Goal: Task Accomplishment & Management: Complete application form

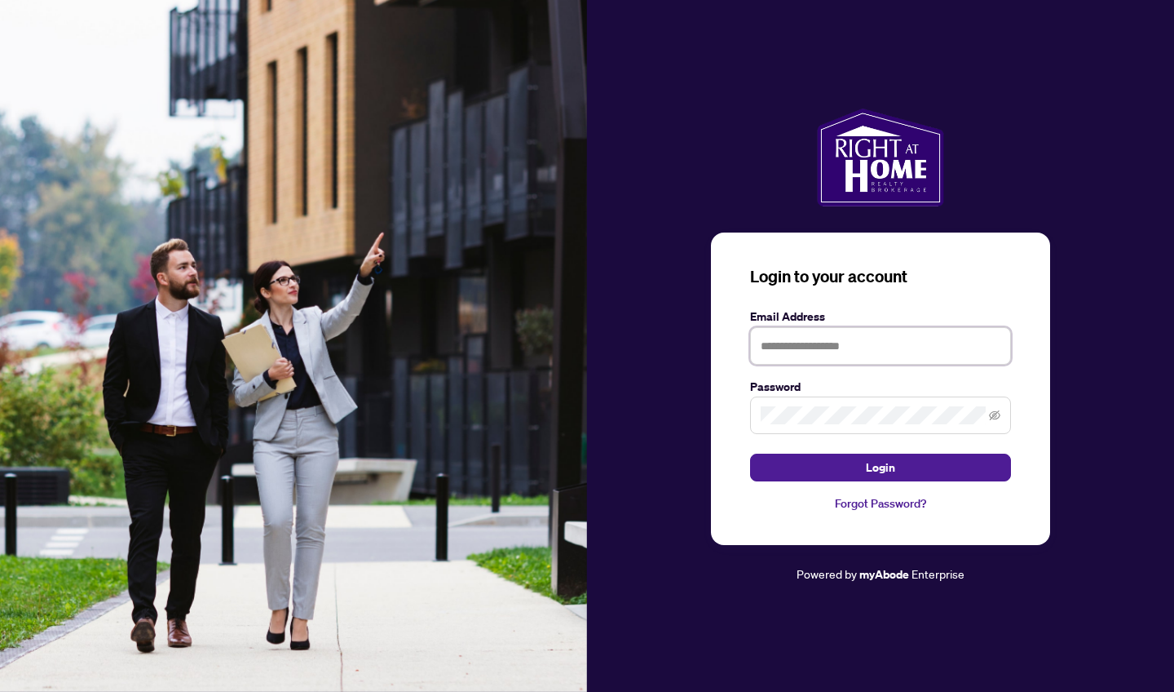
click at [852, 336] on input "text" at bounding box center [880, 346] width 261 height 38
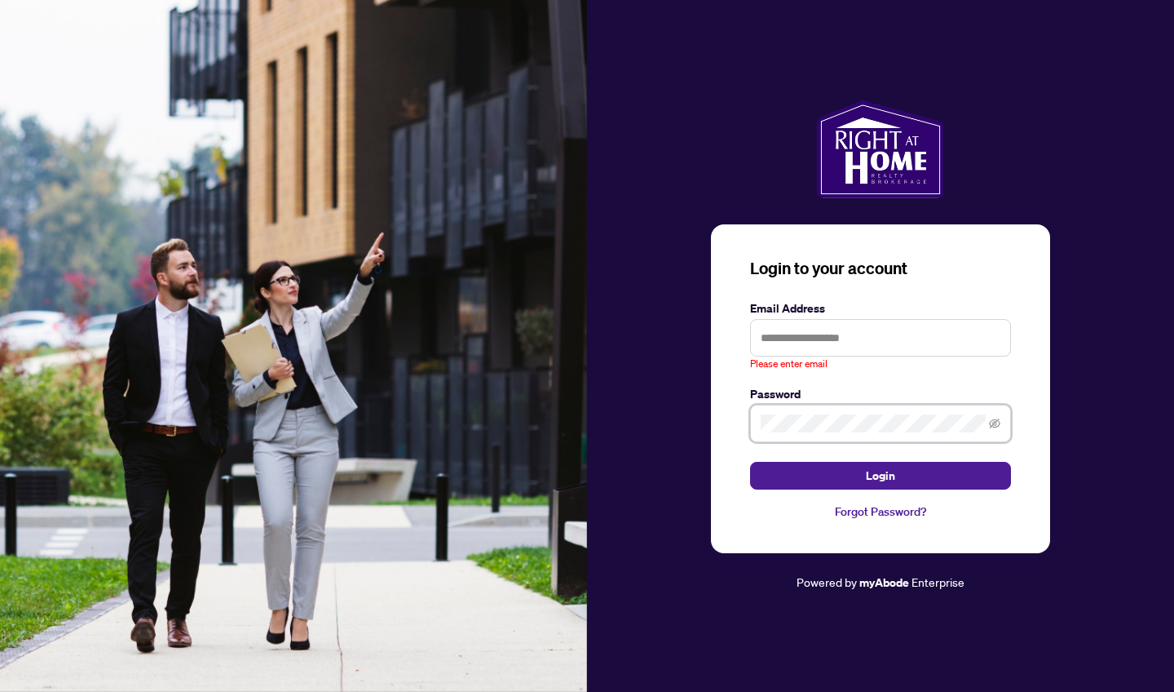
click at [809, 424] on span at bounding box center [880, 424] width 261 height 38
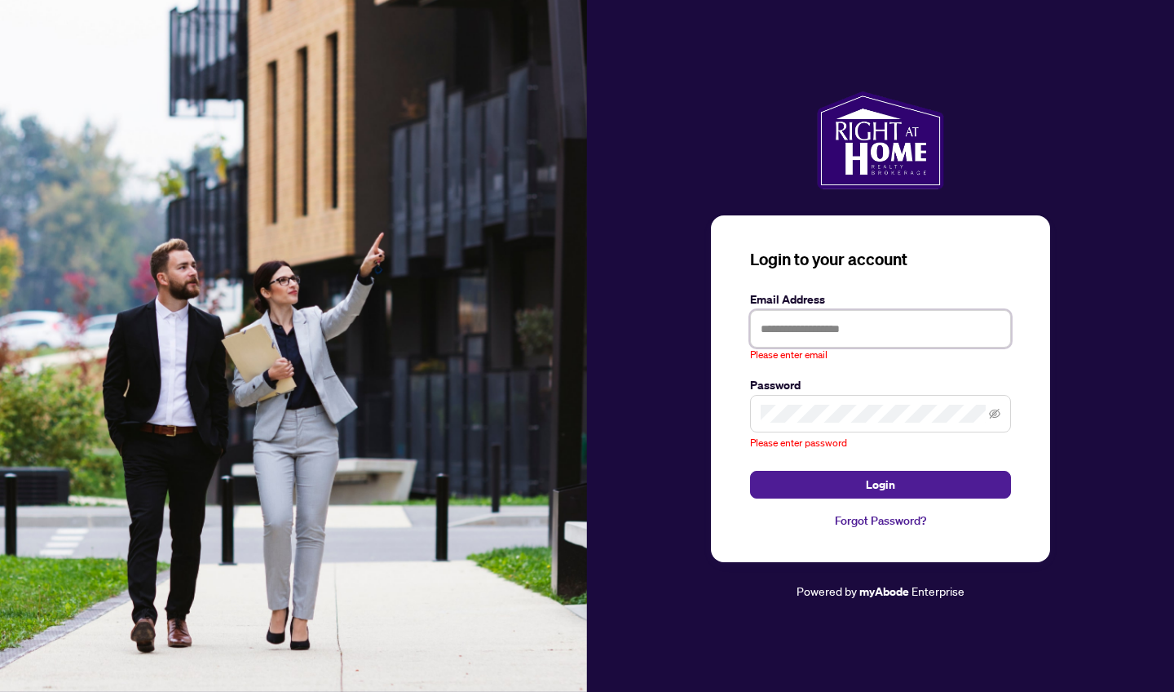
click at [853, 325] on input "text" at bounding box center [880, 329] width 261 height 38
type input "**********"
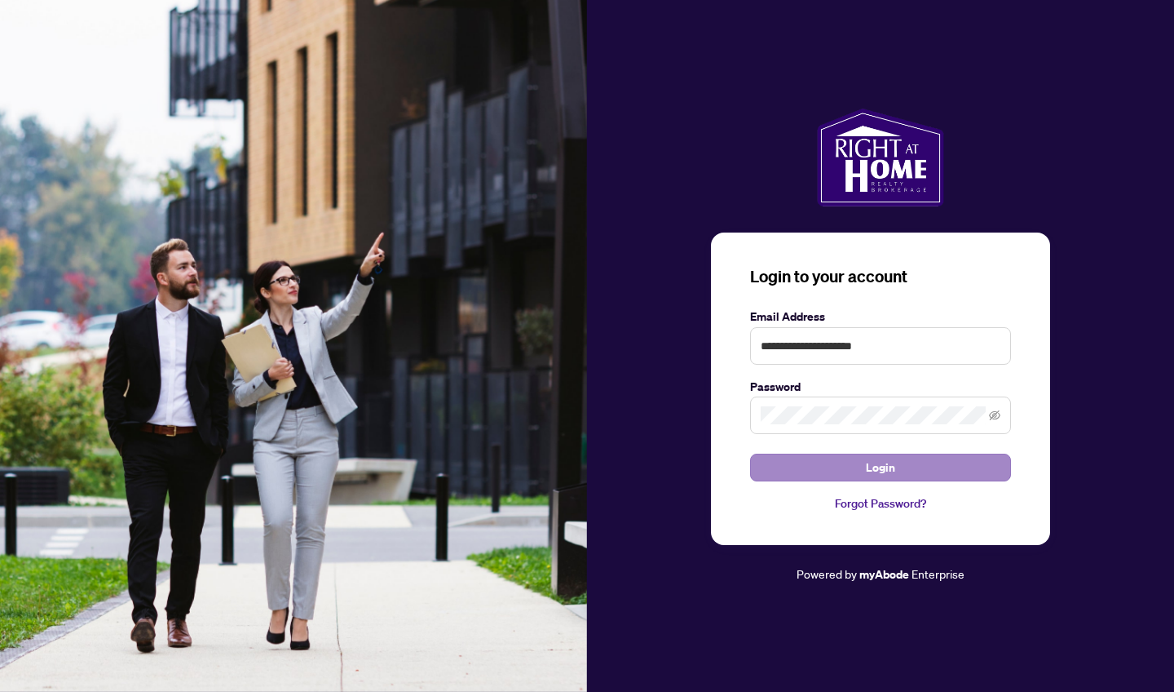
click at [862, 473] on button "Login" at bounding box center [880, 467] width 261 height 28
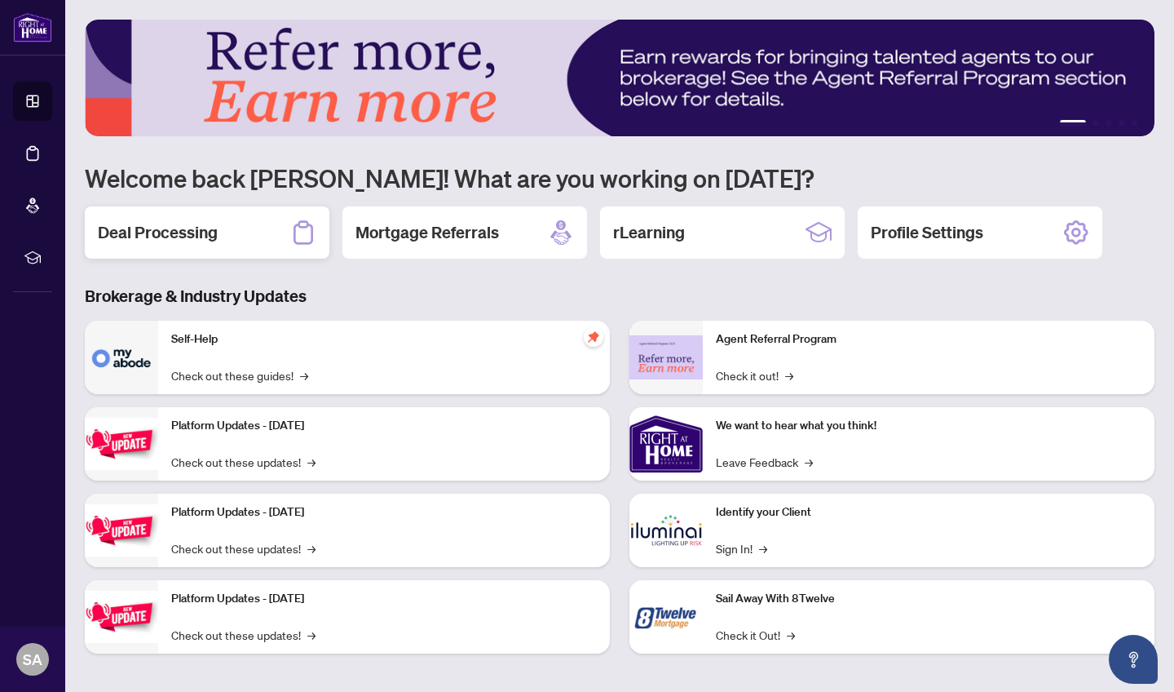
click at [128, 224] on h2 "Deal Processing" at bounding box center [158, 232] width 120 height 23
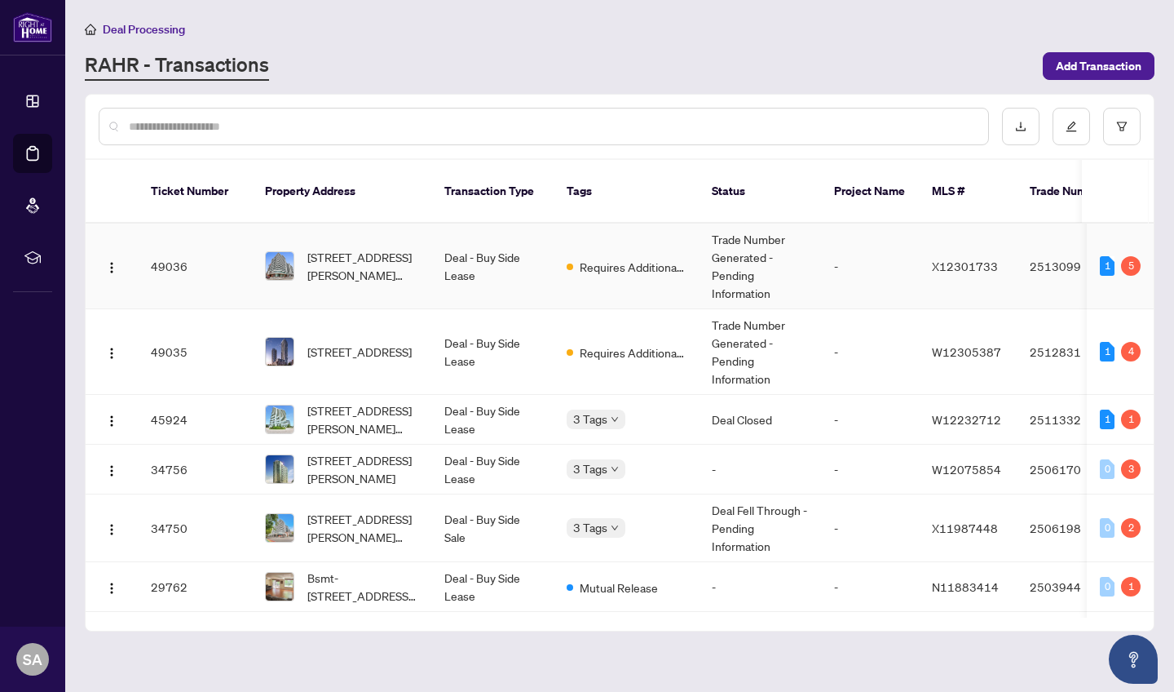
click at [533, 240] on td "Deal - Buy Side Lease" at bounding box center [492, 266] width 122 height 86
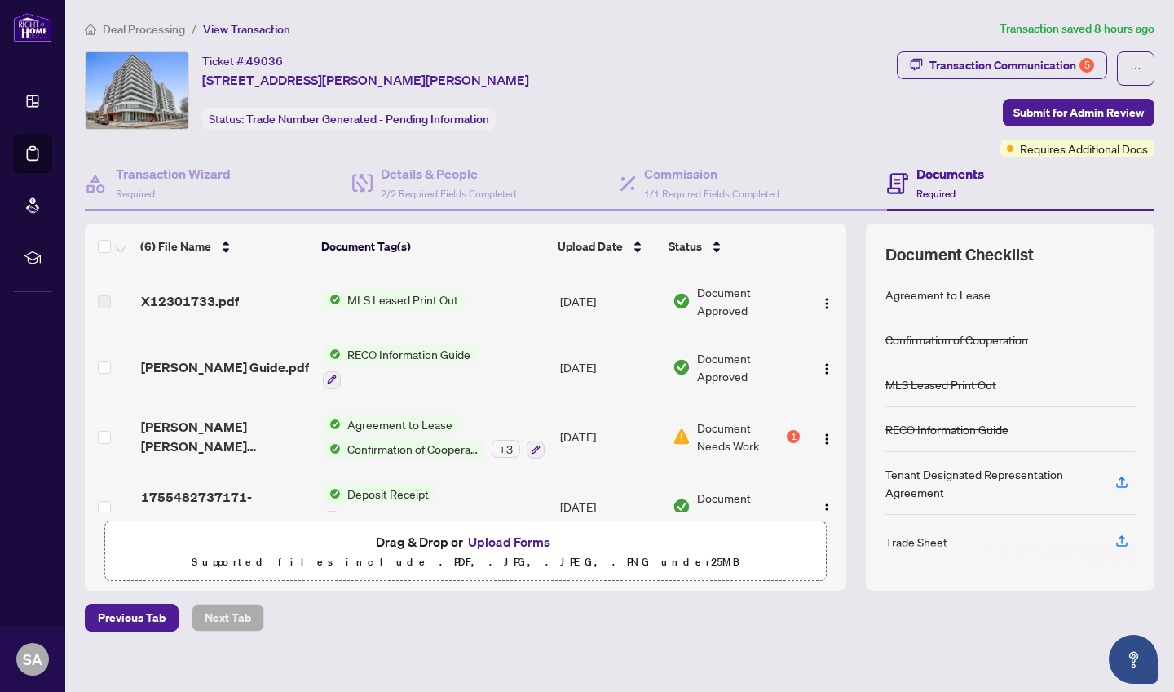
scroll to position [136, 0]
click at [736, 432] on span "Document Needs Work" at bounding box center [740, 435] width 86 height 36
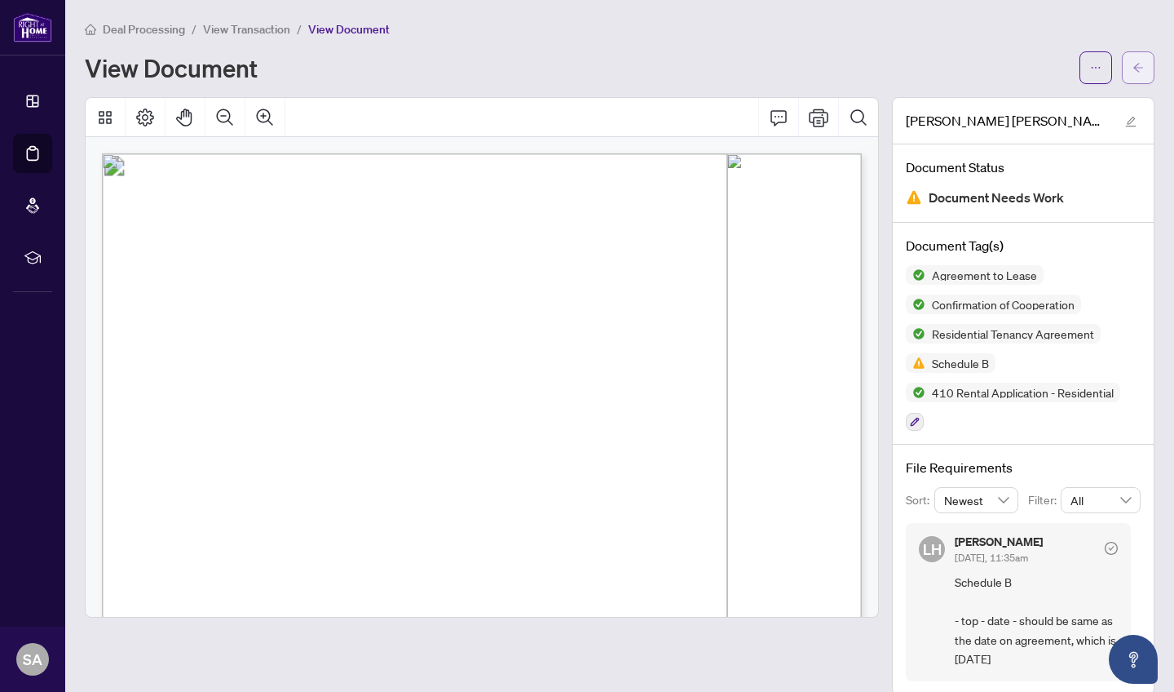
click at [971, 71] on button "button" at bounding box center [1138, 67] width 33 height 33
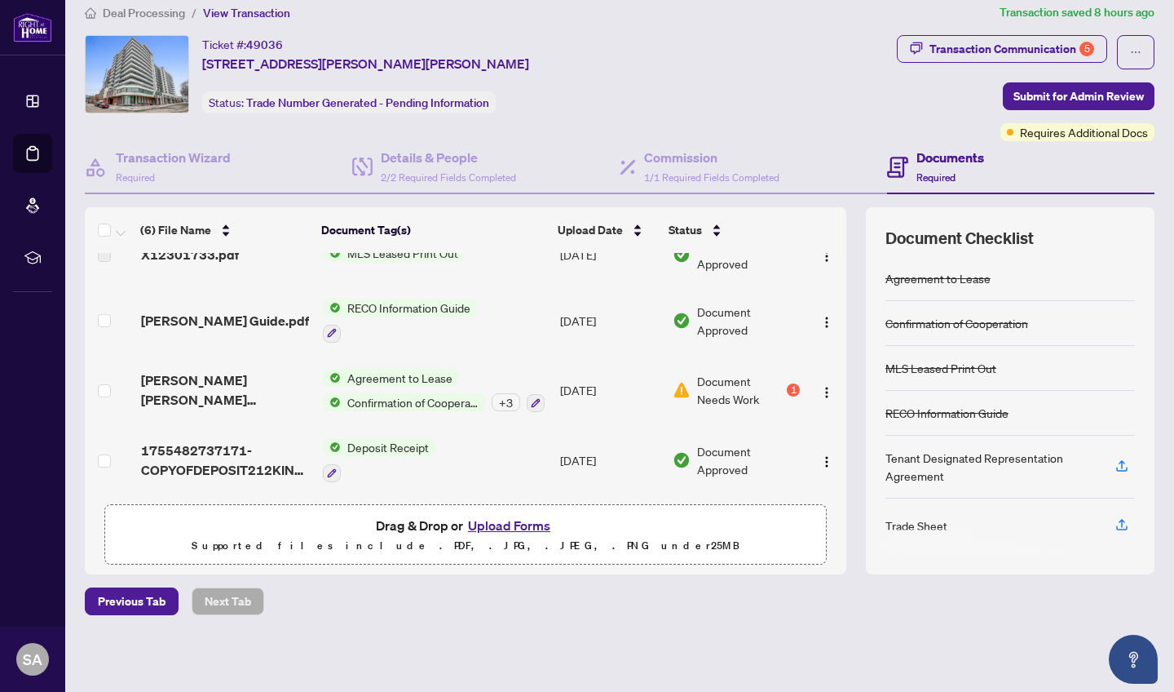
scroll to position [15, 0]
click at [828, 387] on img "button" at bounding box center [827, 393] width 13 height 13
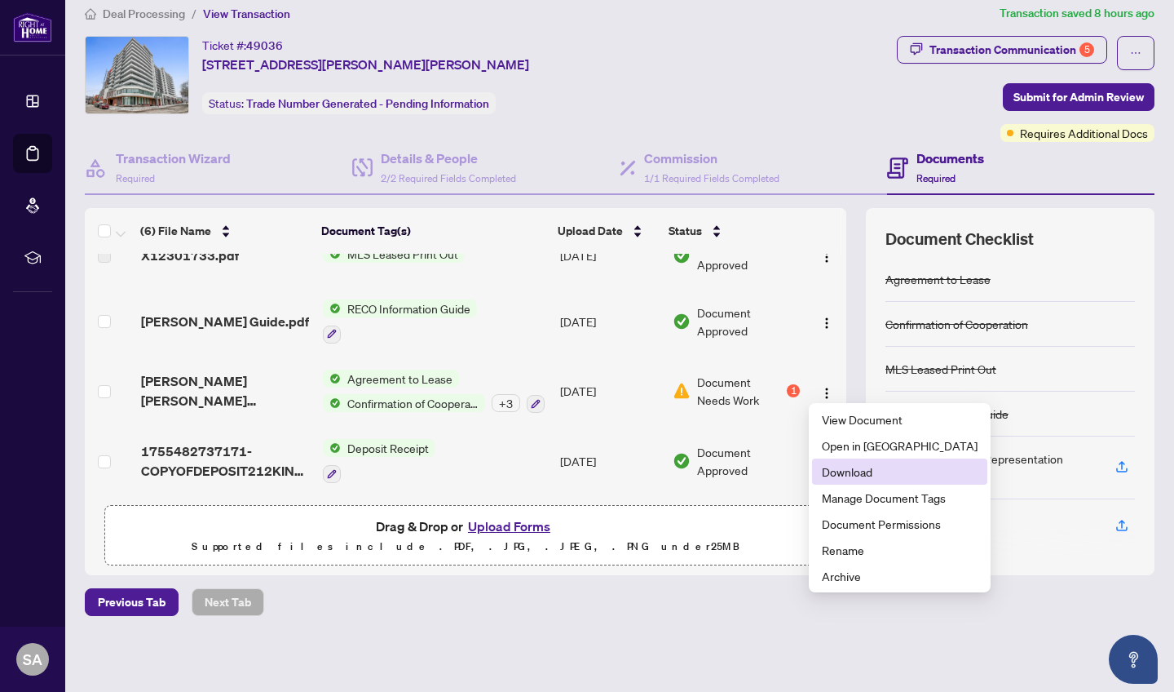
click at [825, 468] on span "Download" at bounding box center [900, 471] width 156 height 18
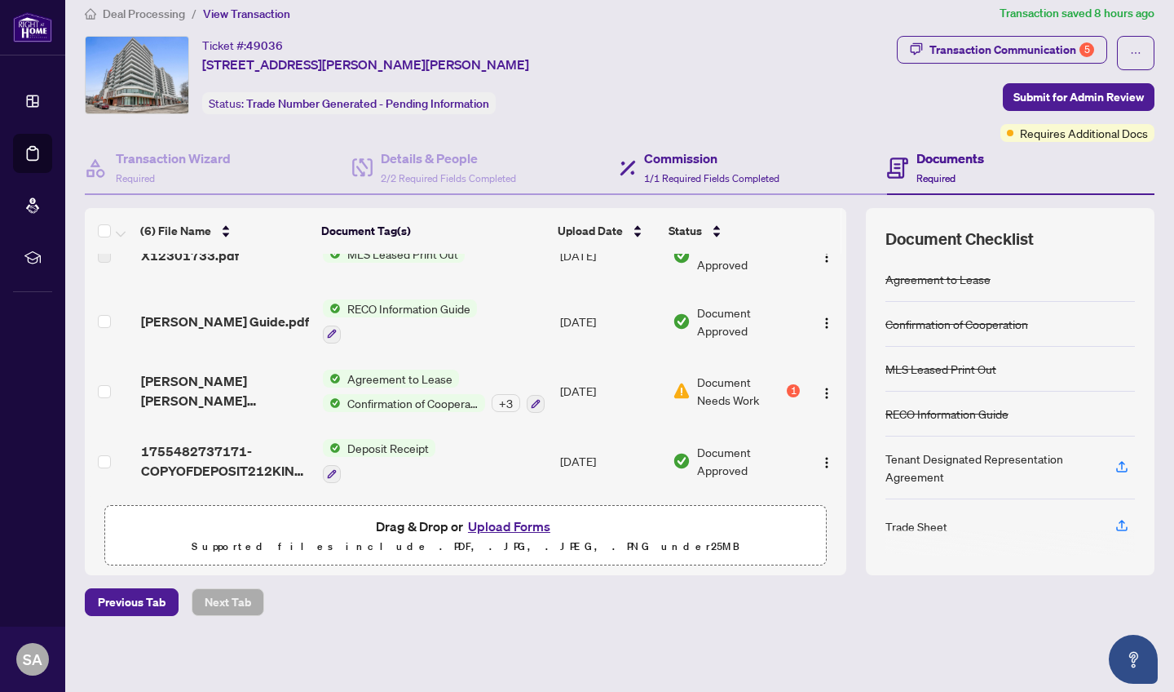
scroll to position [167, 0]
click at [506, 528] on button "Upload Forms" at bounding box center [509, 525] width 92 height 21
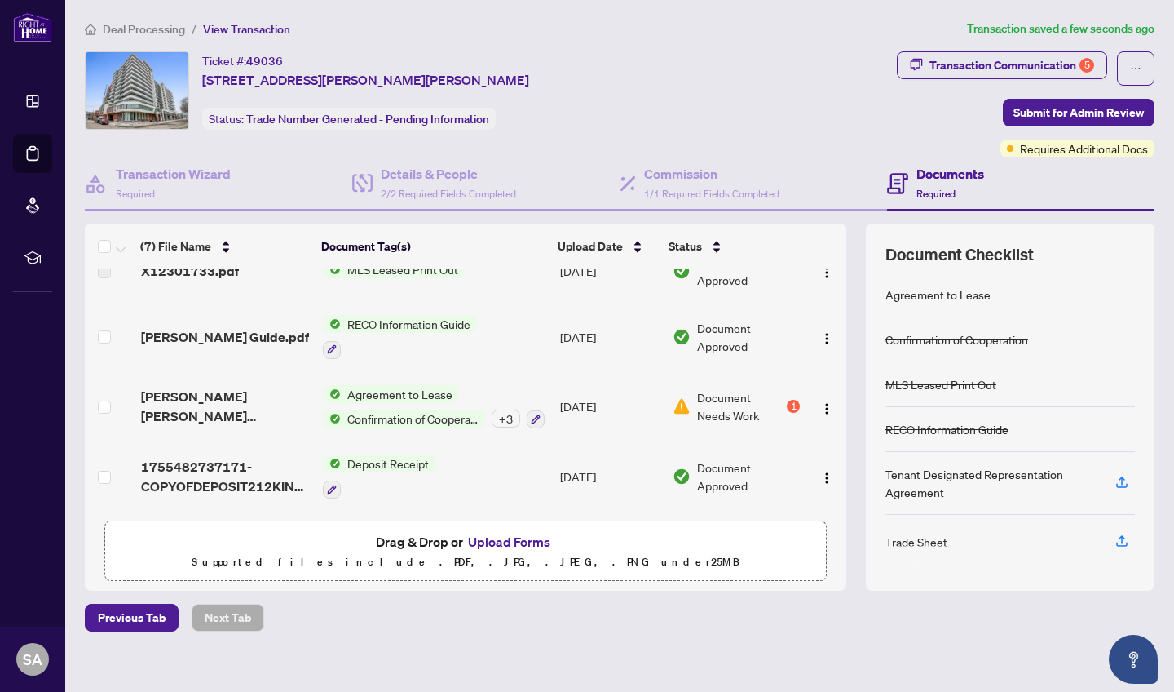
scroll to position [232, 0]
click at [971, 114] on span "Submit for Admin Review" at bounding box center [1079, 113] width 130 height 26
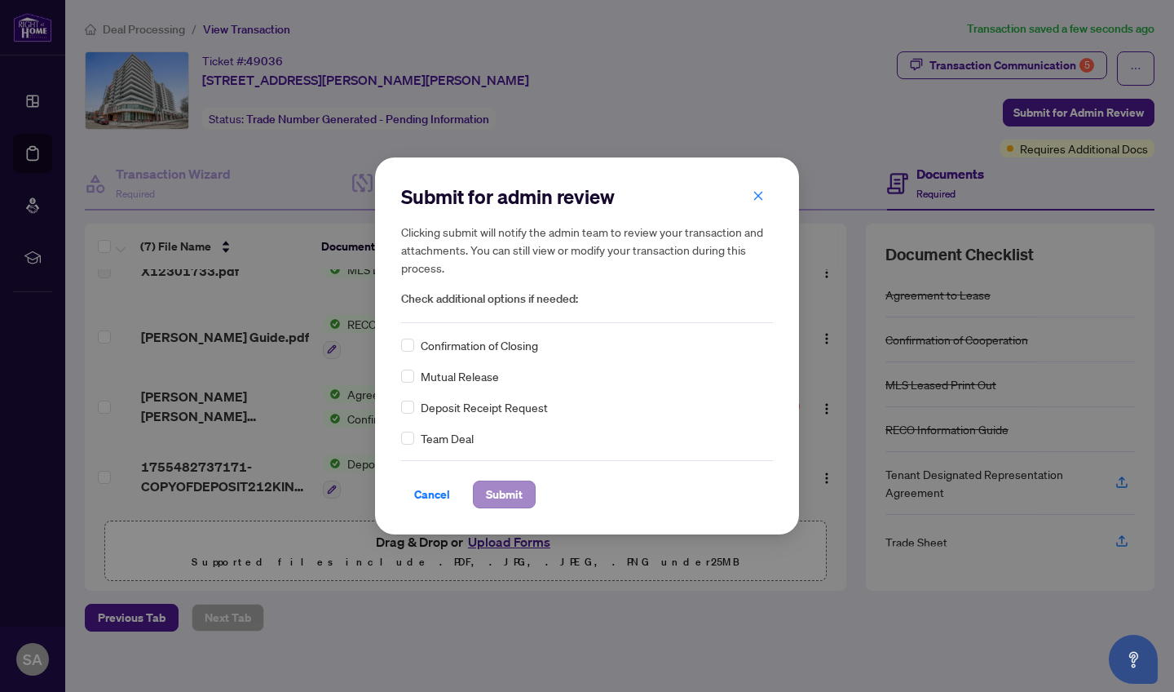
click at [514, 498] on span "Submit" at bounding box center [504, 494] width 37 height 26
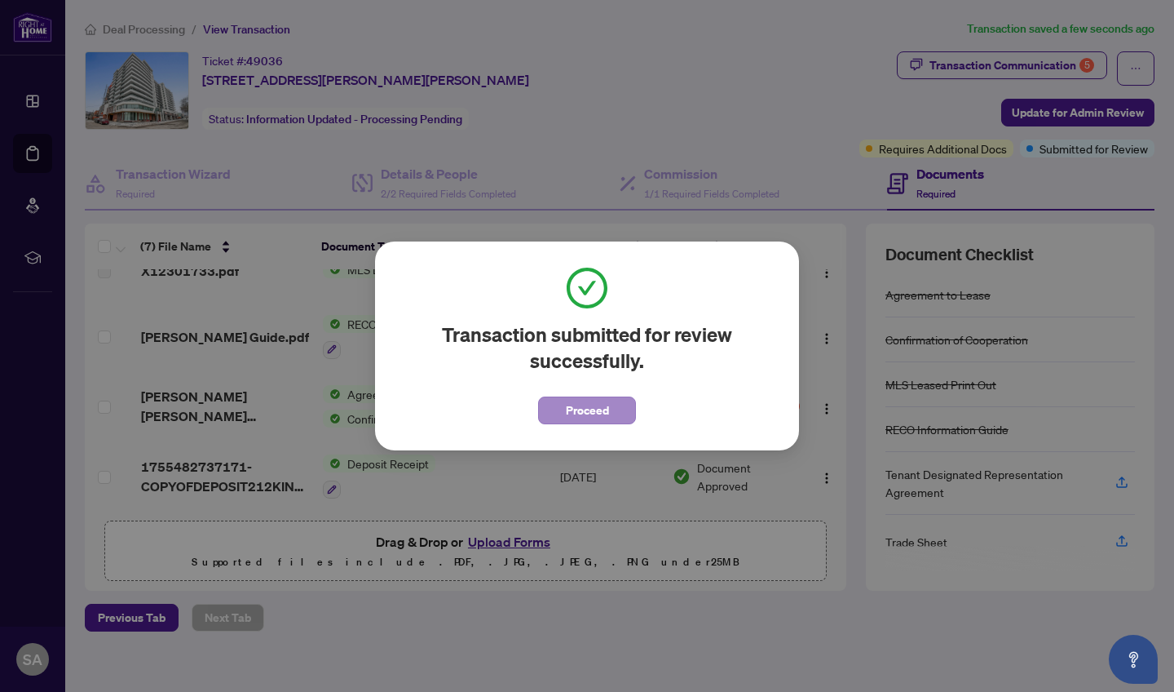
click at [556, 411] on button "Proceed" at bounding box center [587, 410] width 98 height 28
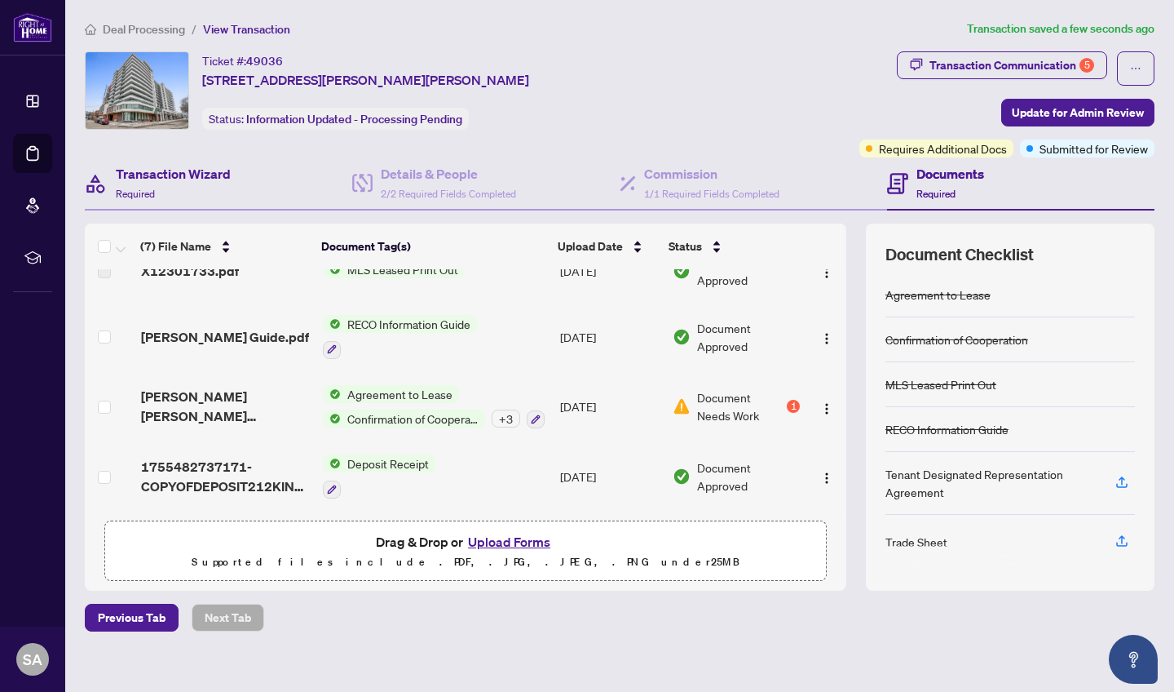
scroll to position [0, 0]
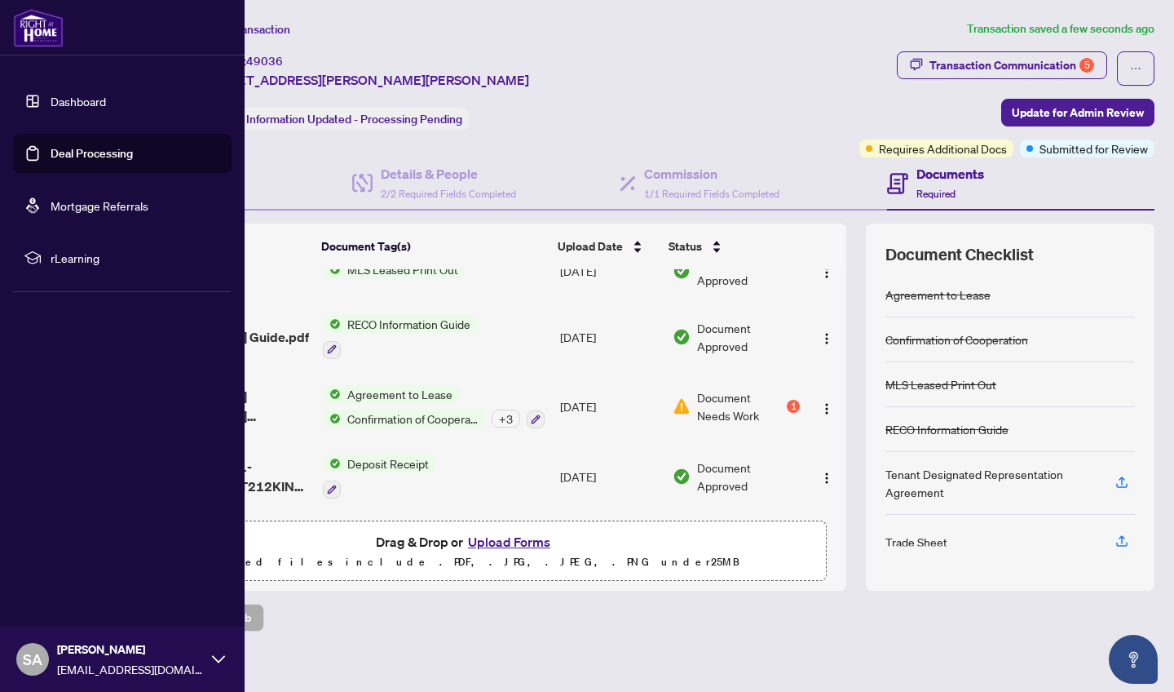
click at [53, 159] on link "Deal Processing" at bounding box center [92, 153] width 82 height 15
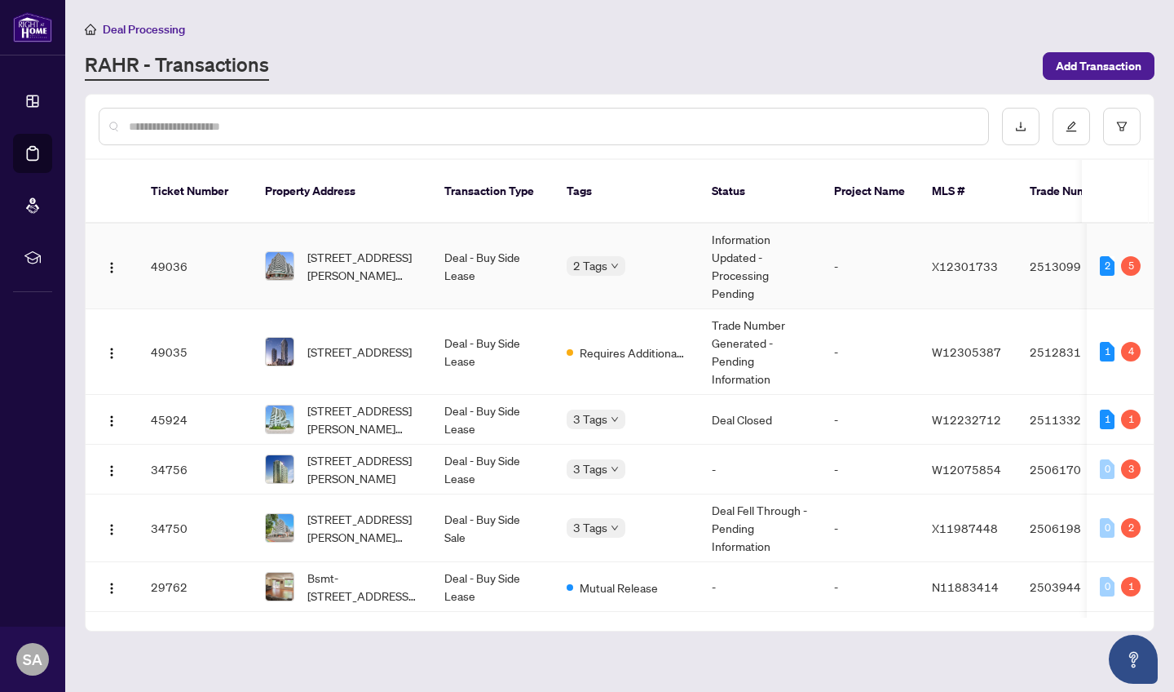
click at [615, 262] on icon "down" at bounding box center [615, 266] width 8 height 8
click at [391, 343] on span "[STREET_ADDRESS]" at bounding box center [359, 352] width 104 height 18
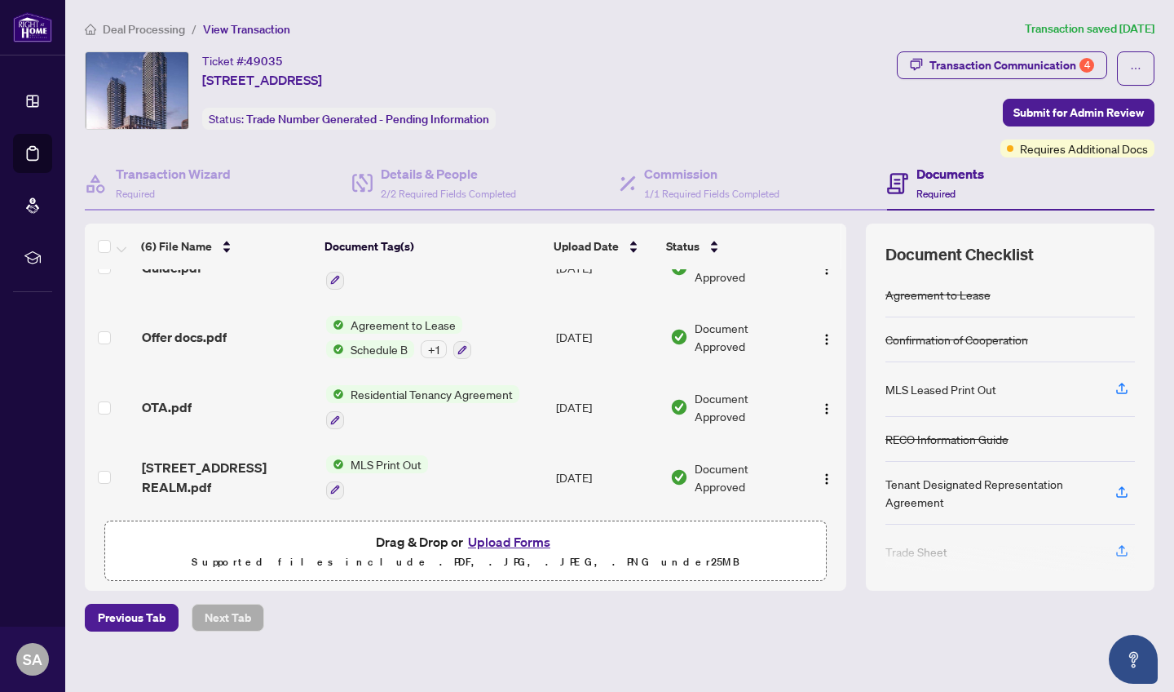
scroll to position [175, 0]
click at [520, 546] on button "Upload Forms" at bounding box center [509, 541] width 92 height 21
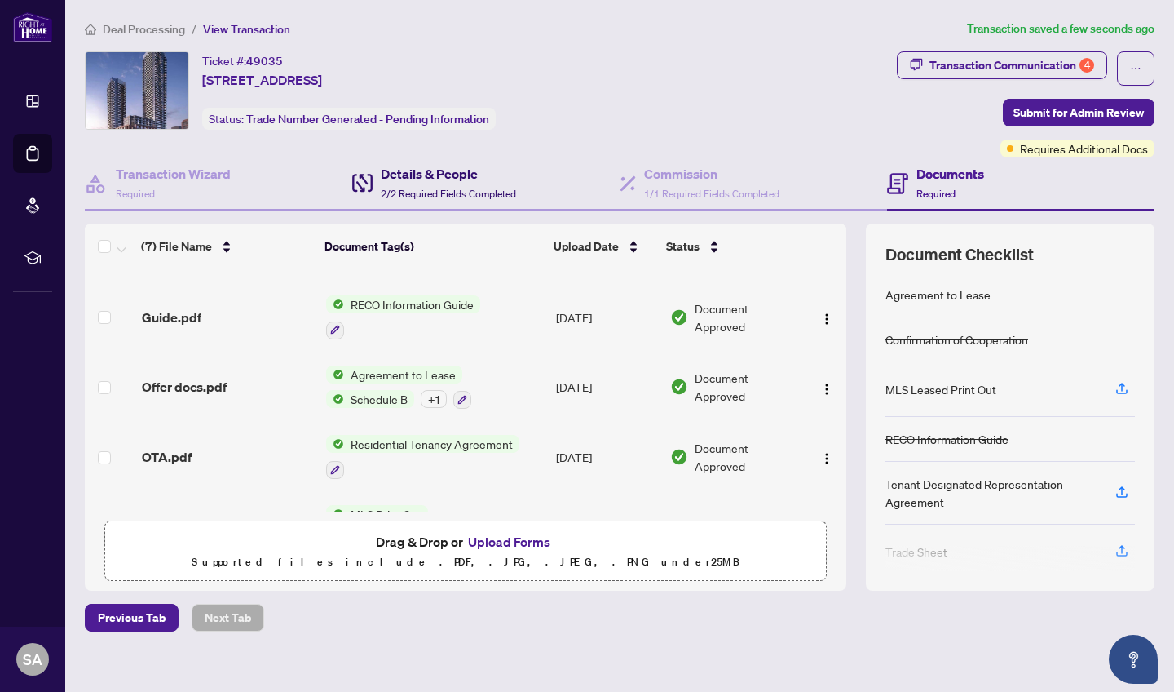
click at [471, 172] on h4 "Details & People" at bounding box center [448, 174] width 135 height 20
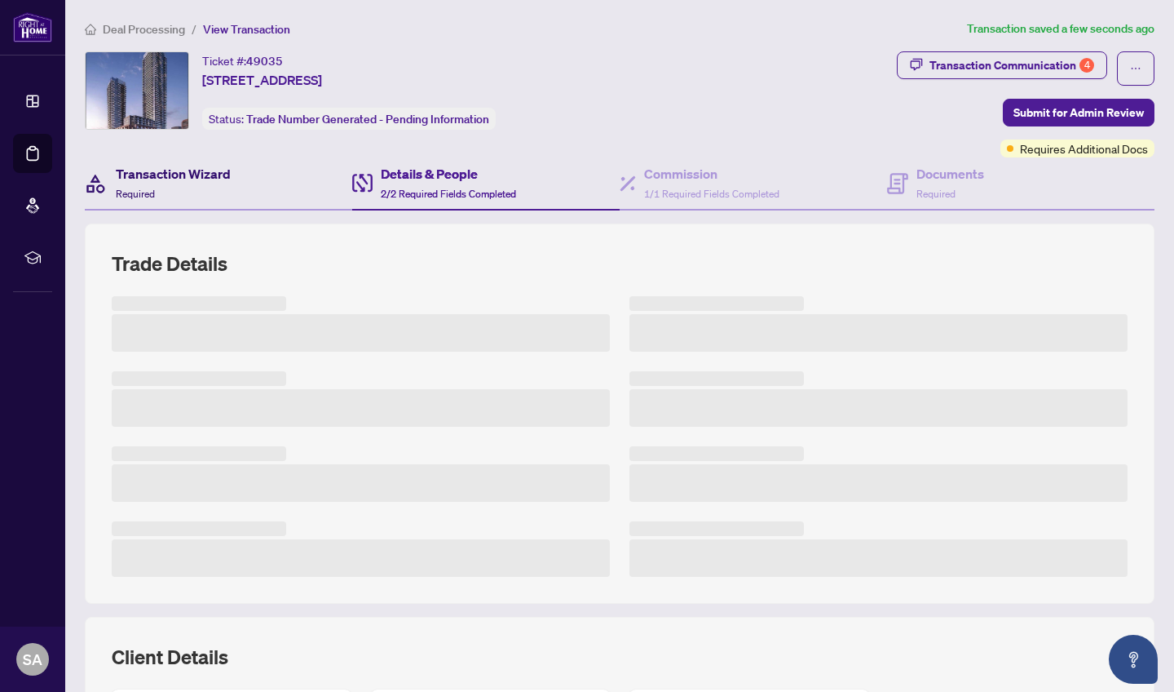
click at [160, 188] on div "Transaction Wizard Required" at bounding box center [173, 183] width 115 height 38
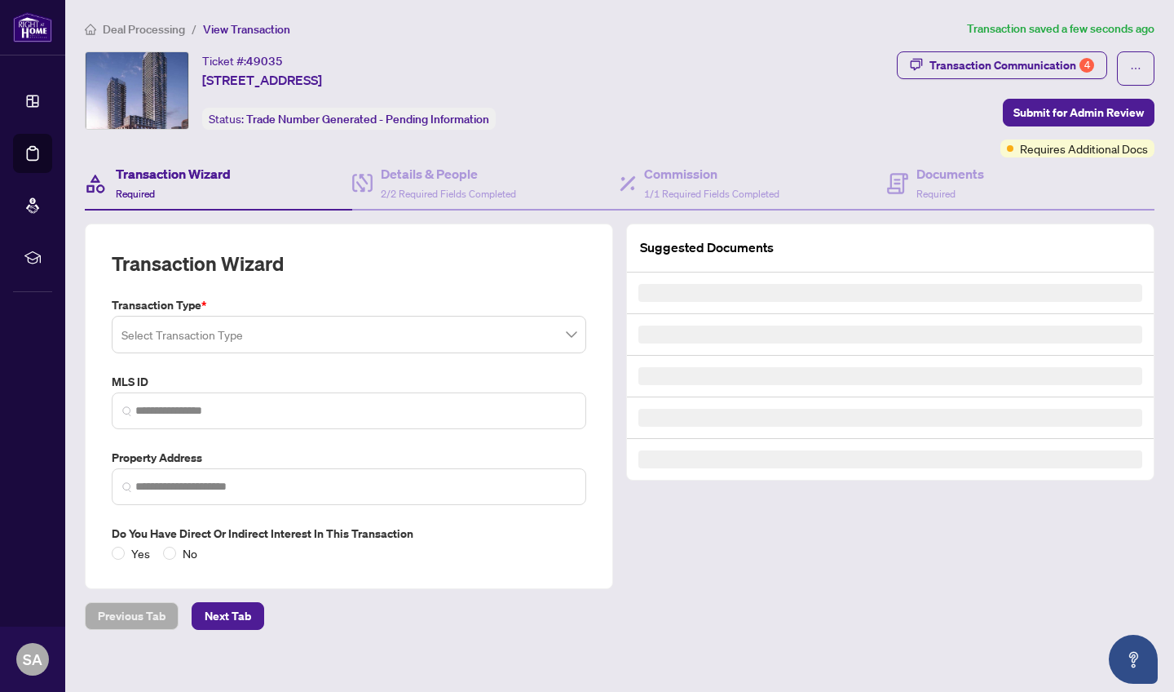
type input "*********"
type input "**********"
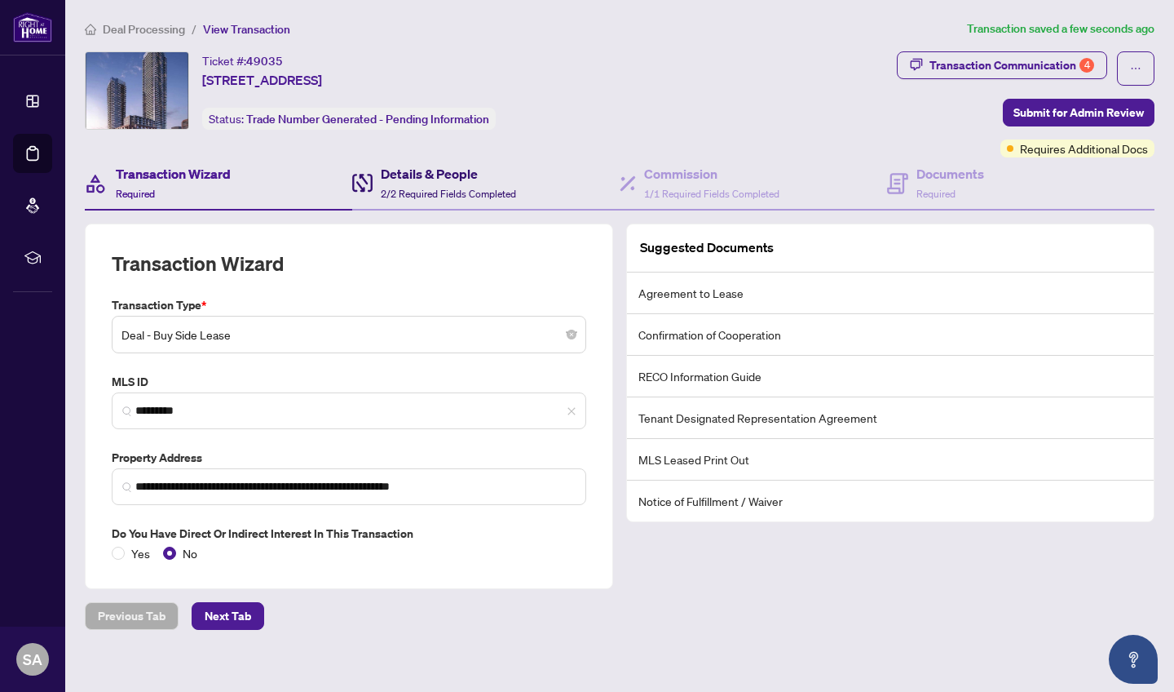
click at [404, 171] on h4 "Details & People" at bounding box center [448, 174] width 135 height 20
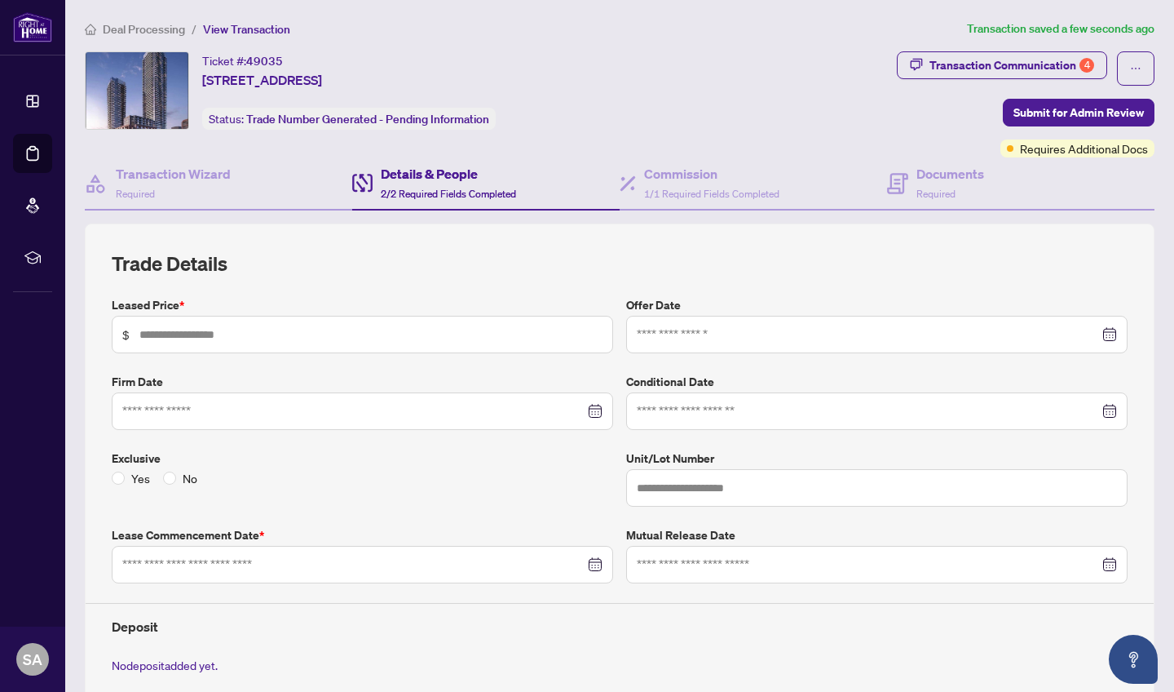
type input "*****"
type input "****"
type input "**********"
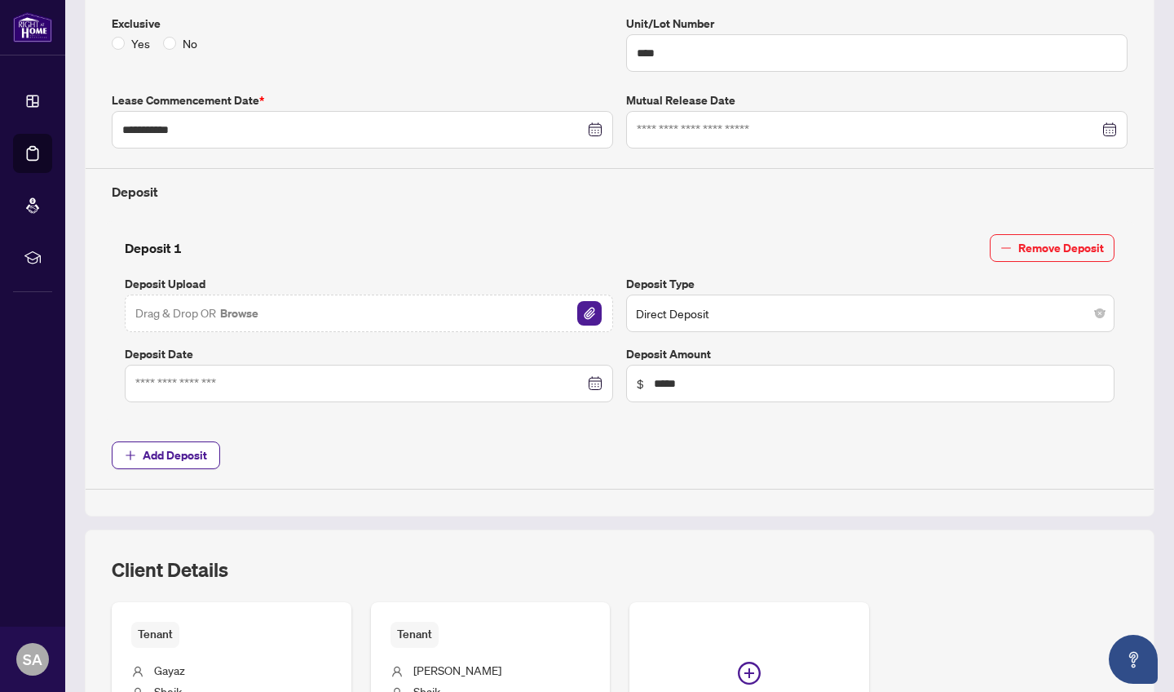
scroll to position [438, 0]
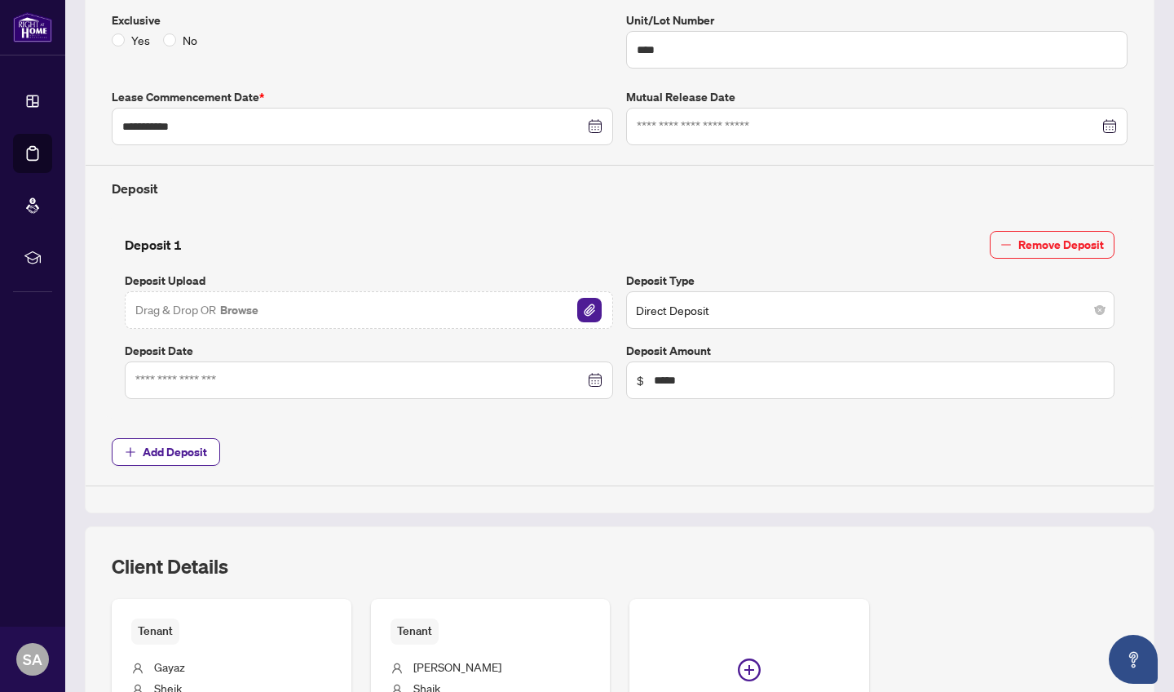
click at [688, 304] on span "Direct Deposit" at bounding box center [870, 309] width 469 height 31
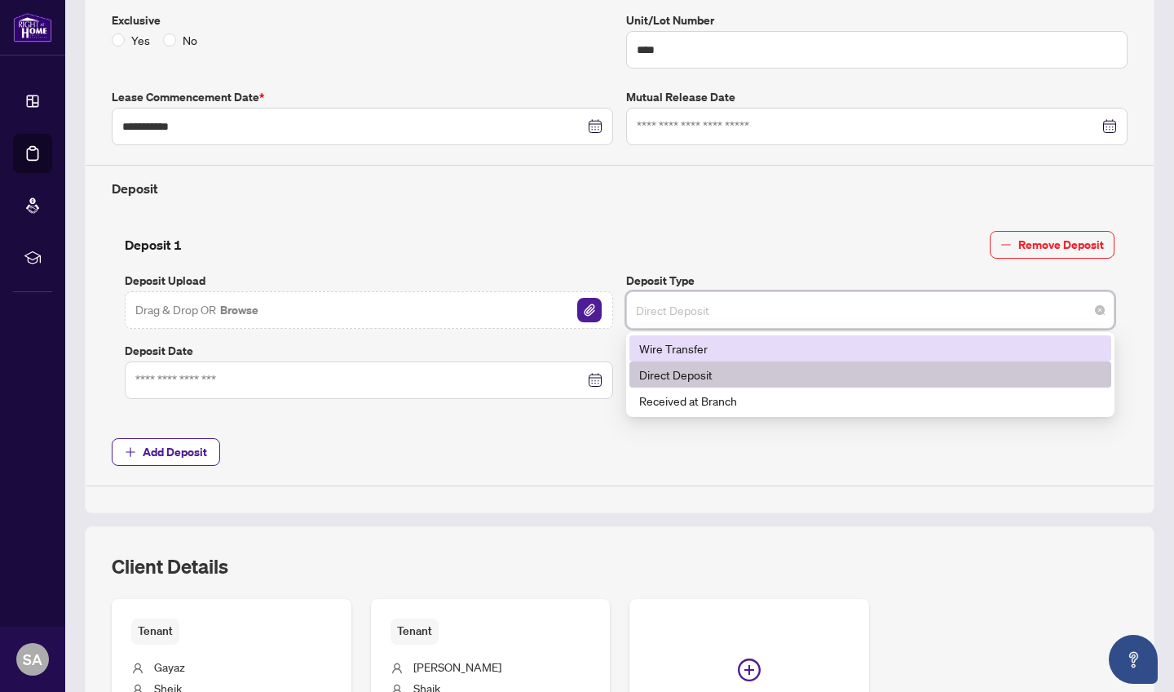
click at [461, 438] on span "Add Deposit" at bounding box center [620, 452] width 1016 height 28
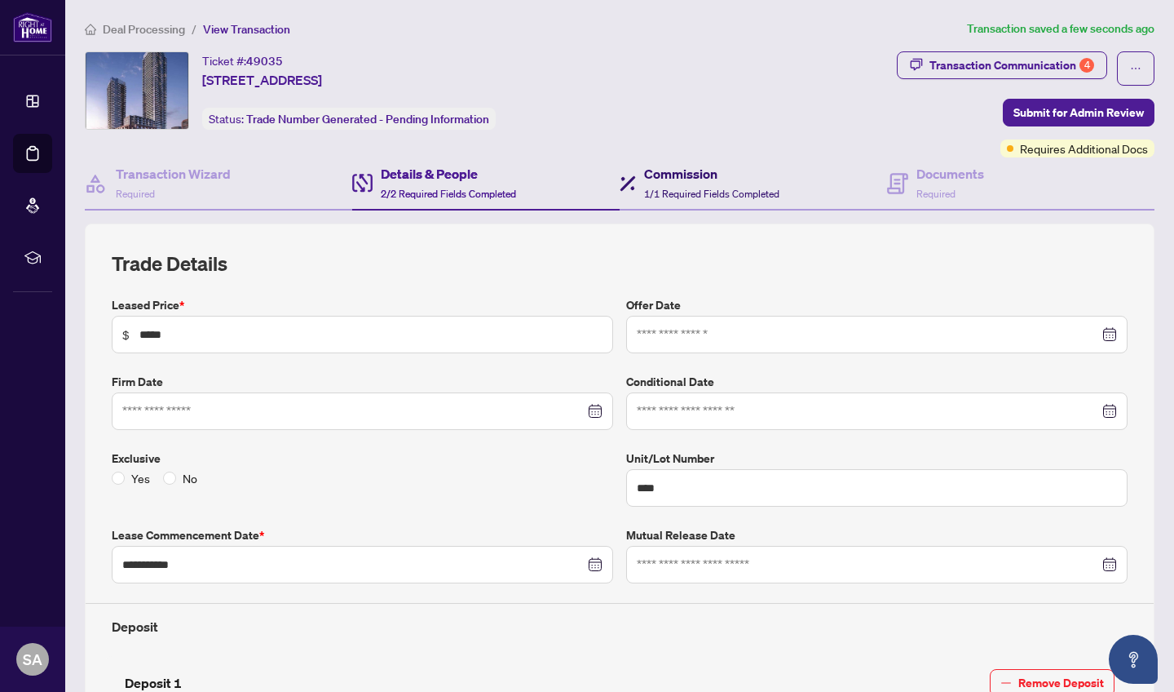
scroll to position [0, 0]
click at [686, 170] on h4 "Commission" at bounding box center [711, 174] width 135 height 20
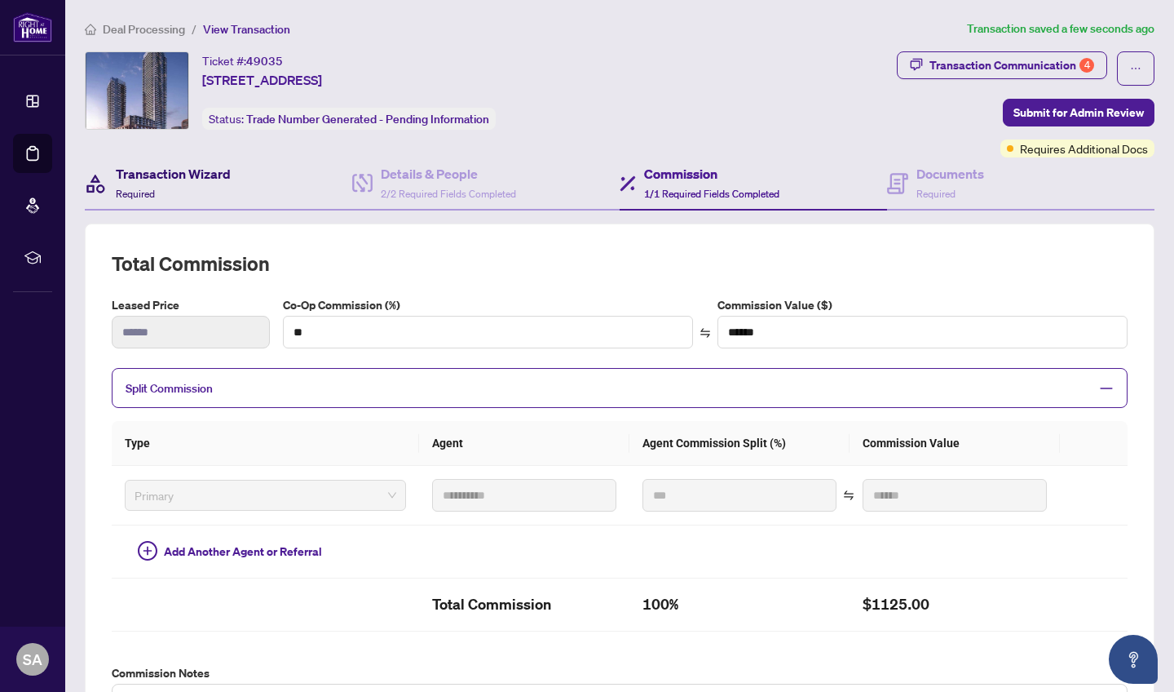
click at [197, 193] on div "Transaction Wizard Required" at bounding box center [173, 183] width 115 height 38
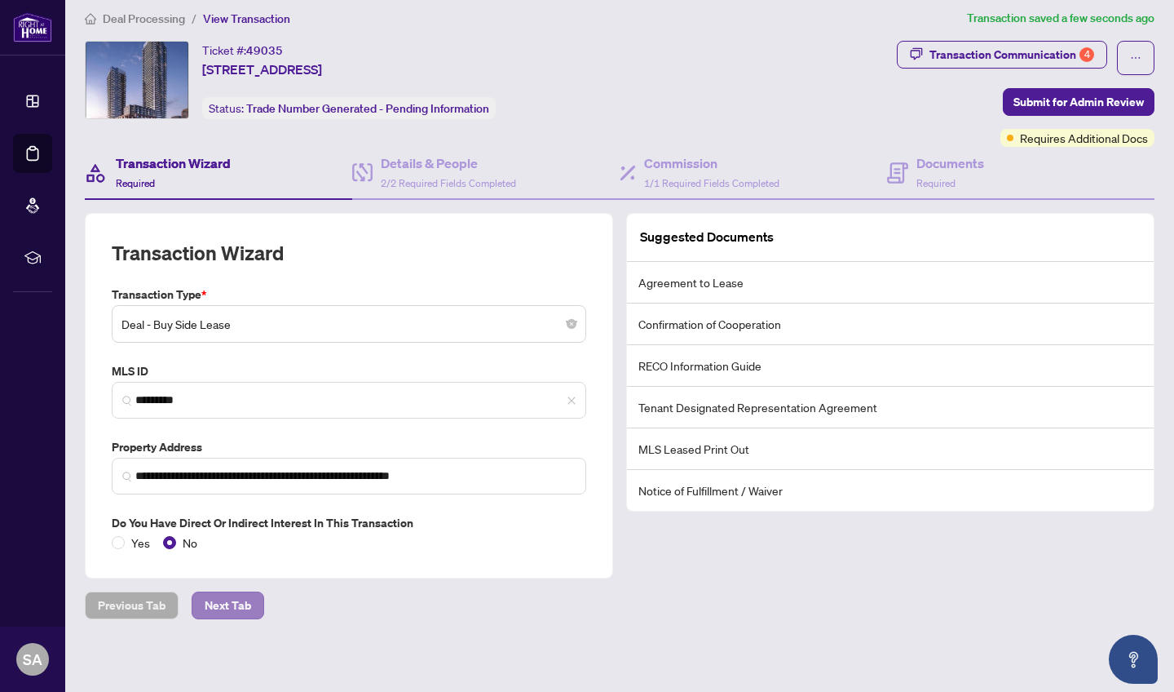
click at [223, 601] on span "Next Tab" at bounding box center [228, 605] width 46 height 26
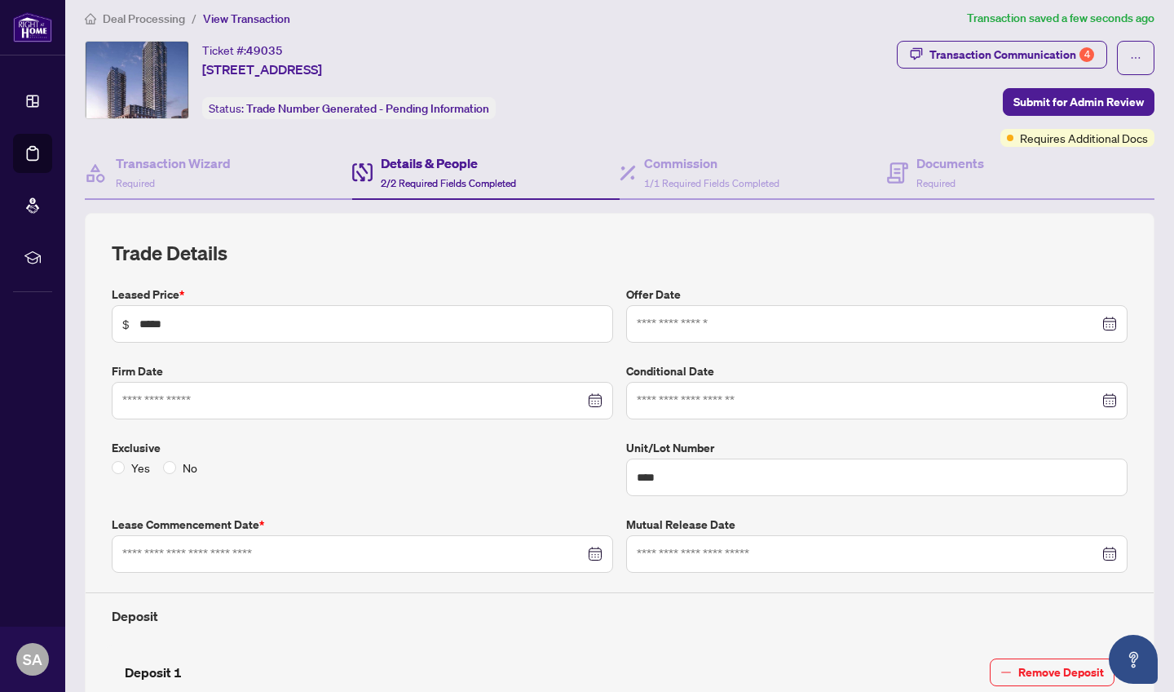
type input "**********"
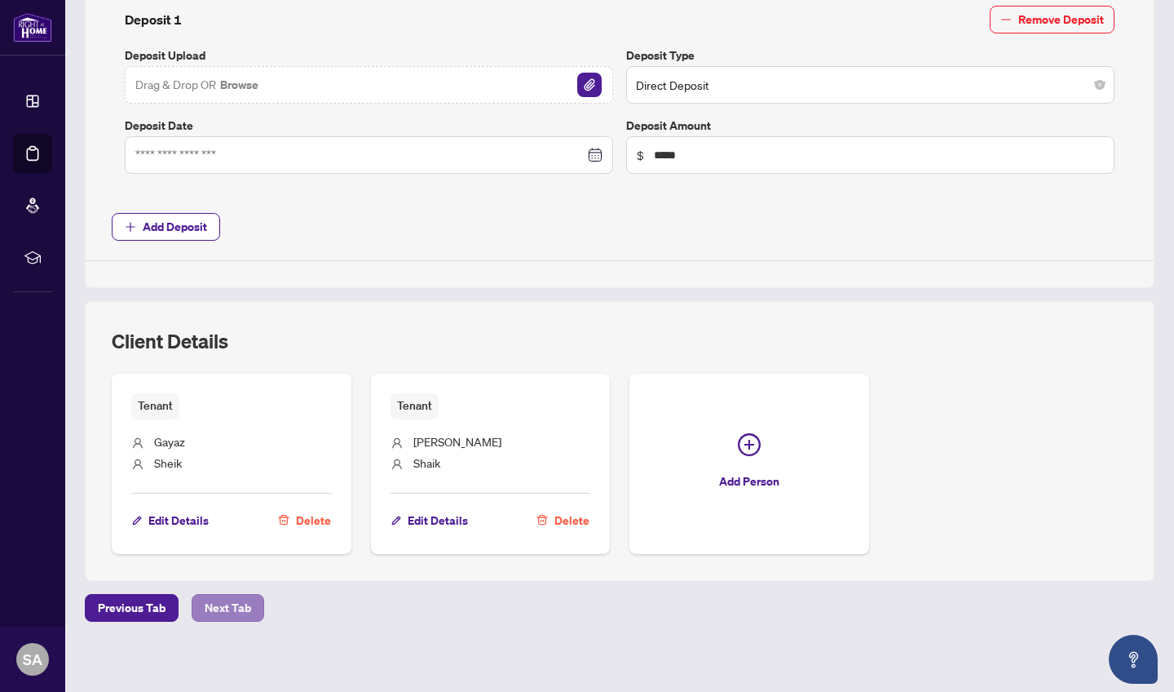
click at [245, 600] on span "Next Tab" at bounding box center [228, 608] width 46 height 26
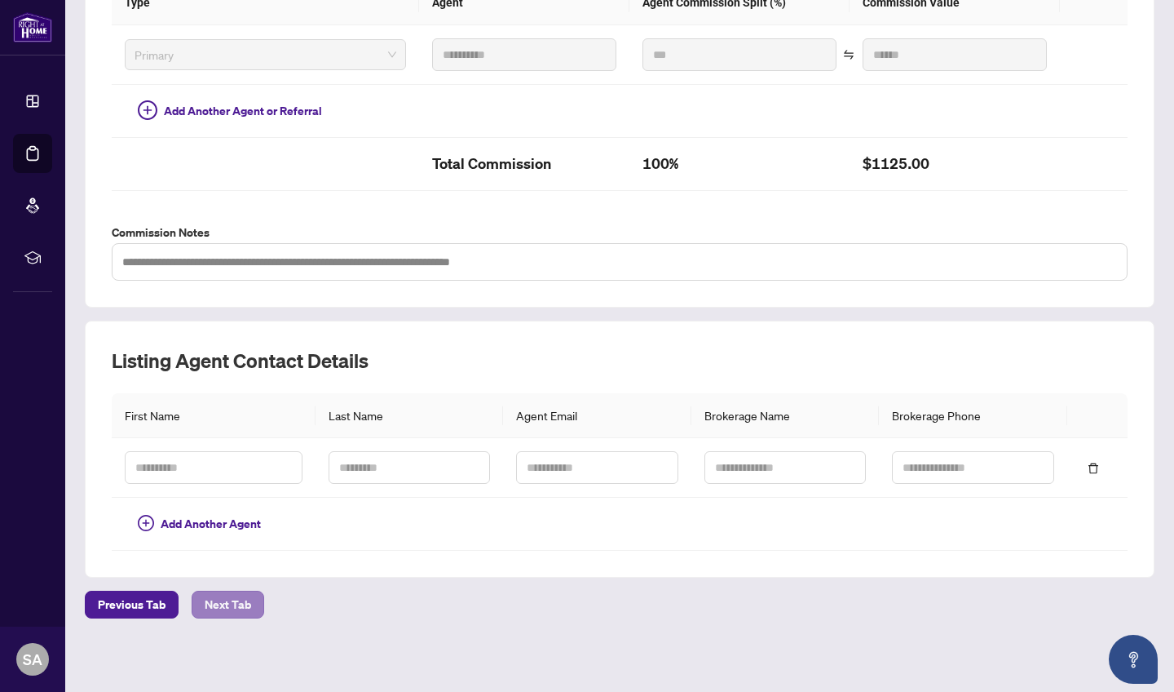
click at [231, 601] on span "Next Tab" at bounding box center [228, 604] width 46 height 26
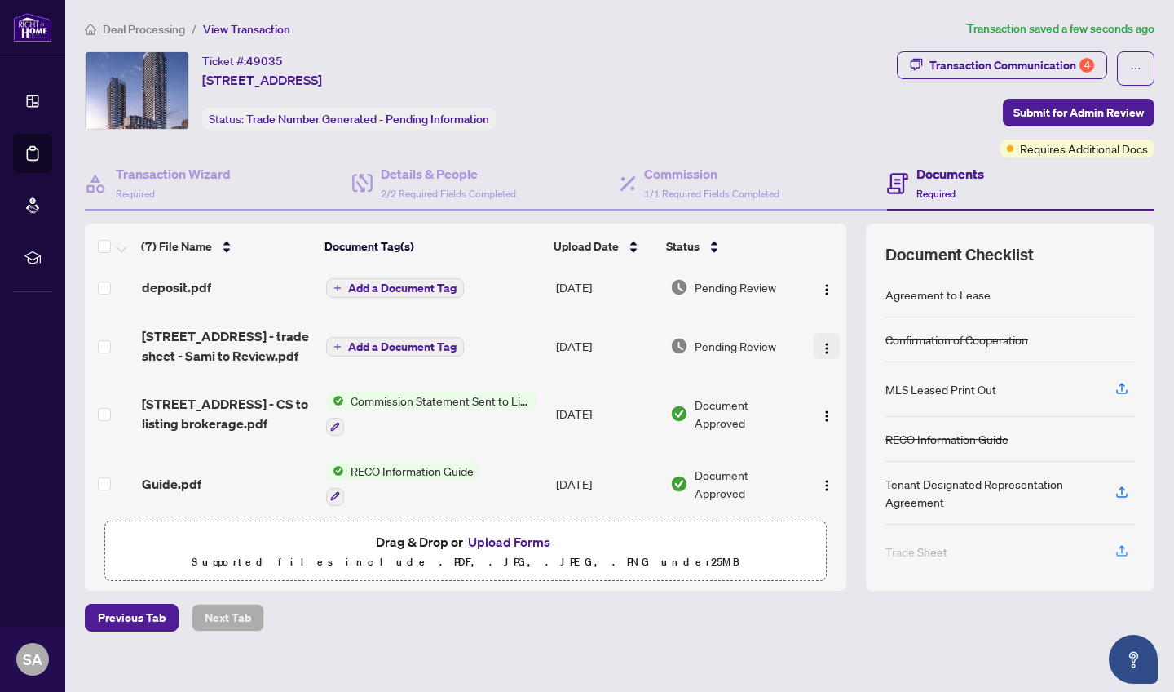
click at [821, 350] on img "button" at bounding box center [827, 348] width 13 height 13
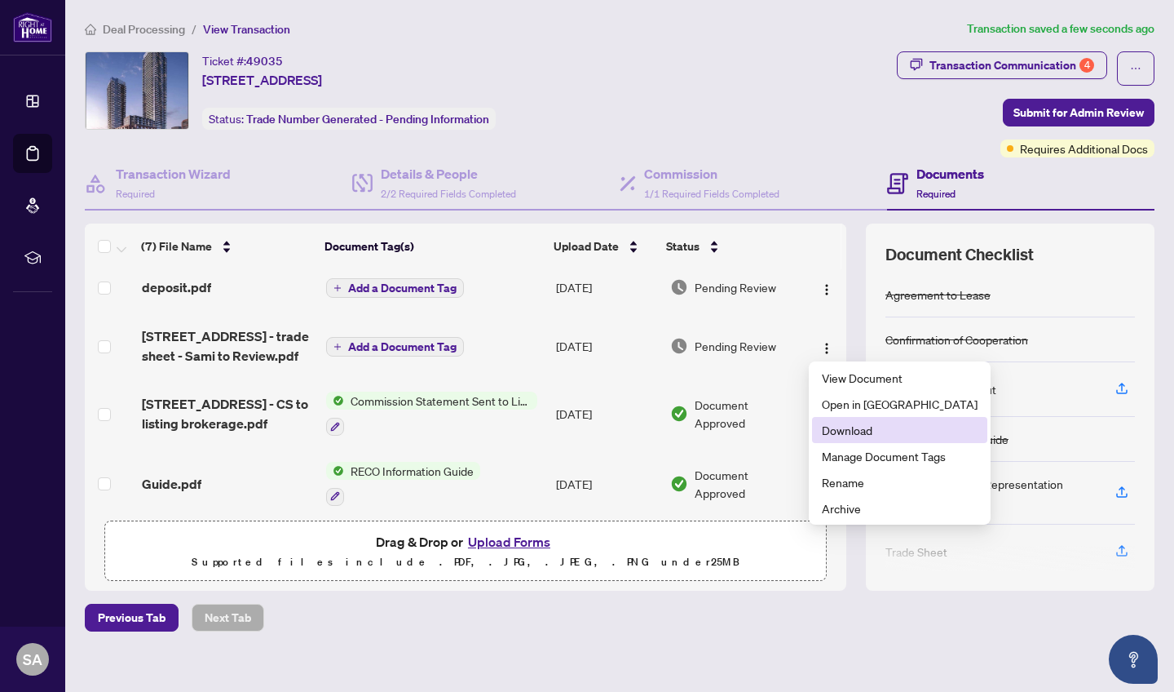
click at [847, 432] on span "Download" at bounding box center [900, 430] width 156 height 18
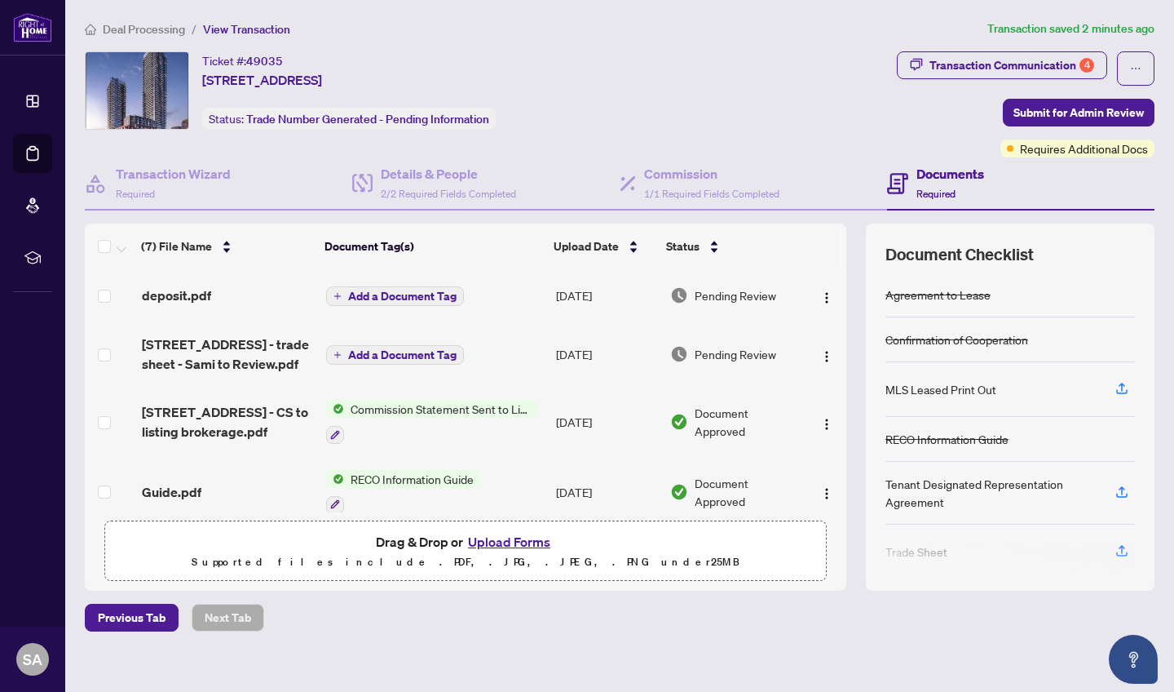
click at [515, 537] on button "Upload Forms" at bounding box center [509, 541] width 92 height 21
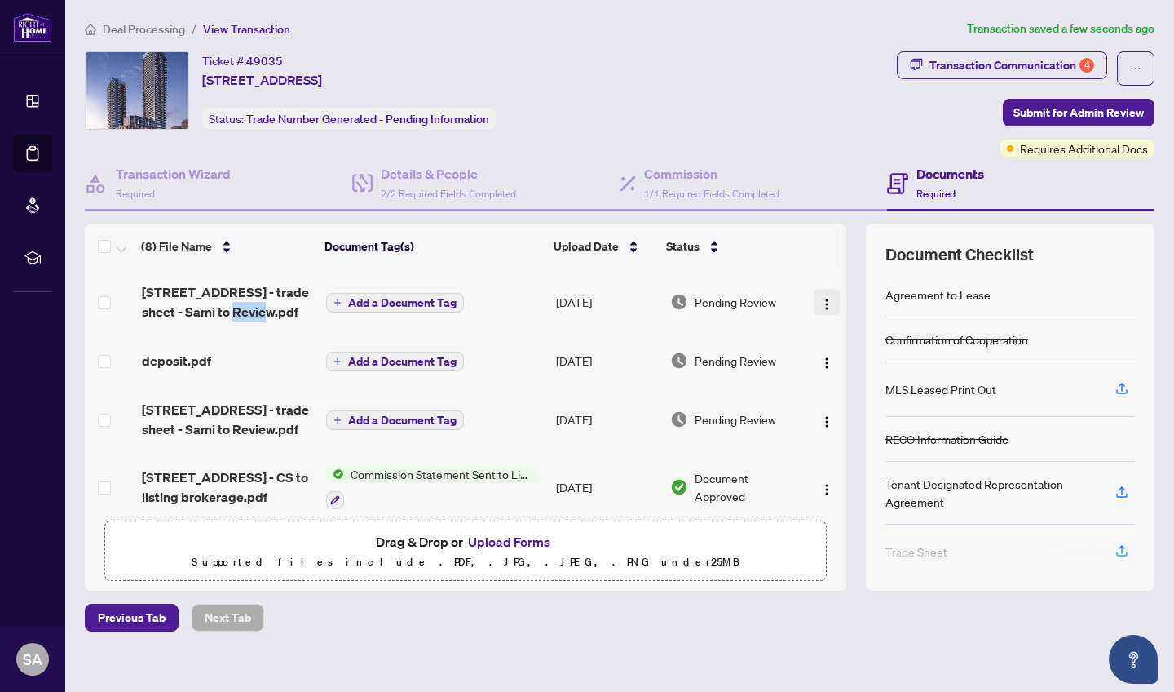
click at [821, 302] on img "button" at bounding box center [827, 304] width 13 height 13
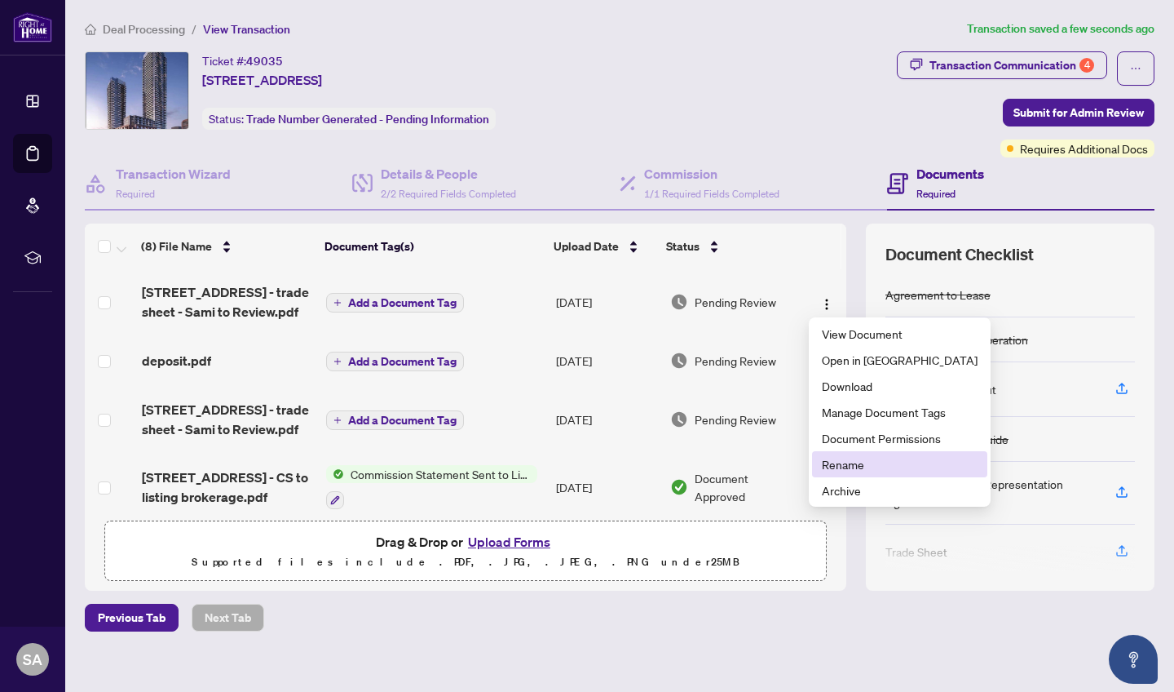
click at [844, 463] on span "Rename" at bounding box center [900, 464] width 156 height 18
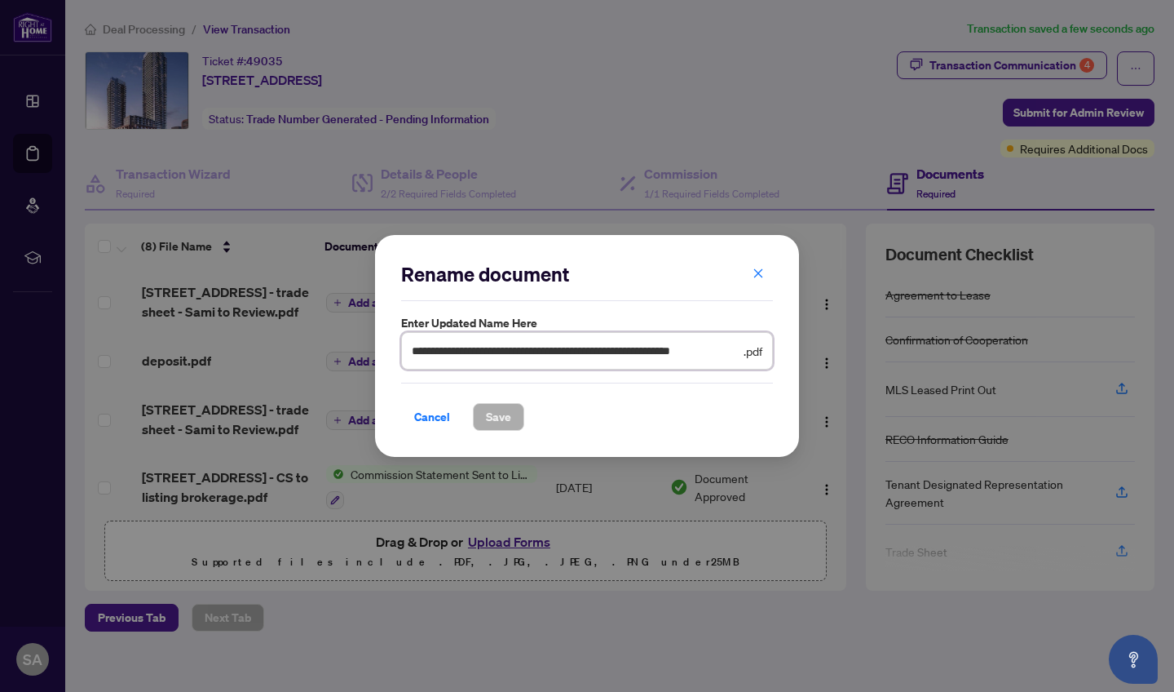
click at [612, 347] on input "**********" at bounding box center [576, 351] width 329 height 18
type input "**********"
click at [477, 404] on button "Save" at bounding box center [498, 417] width 51 height 28
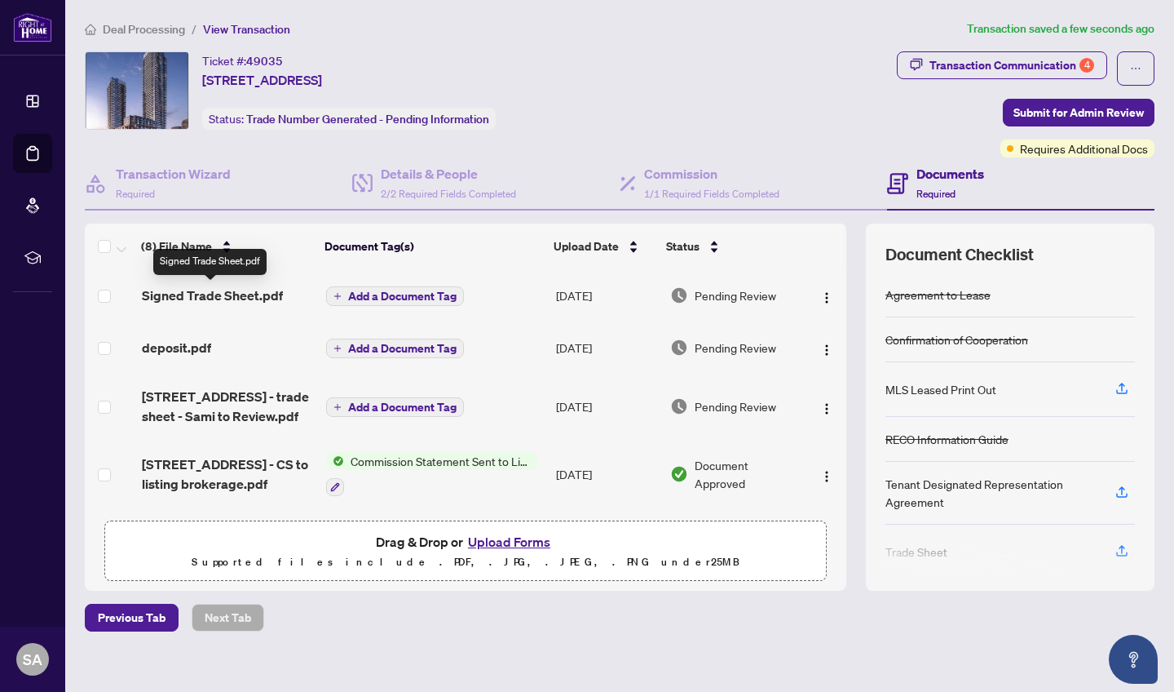
click at [232, 292] on span "Signed Trade Sheet.pdf" at bounding box center [212, 295] width 141 height 20
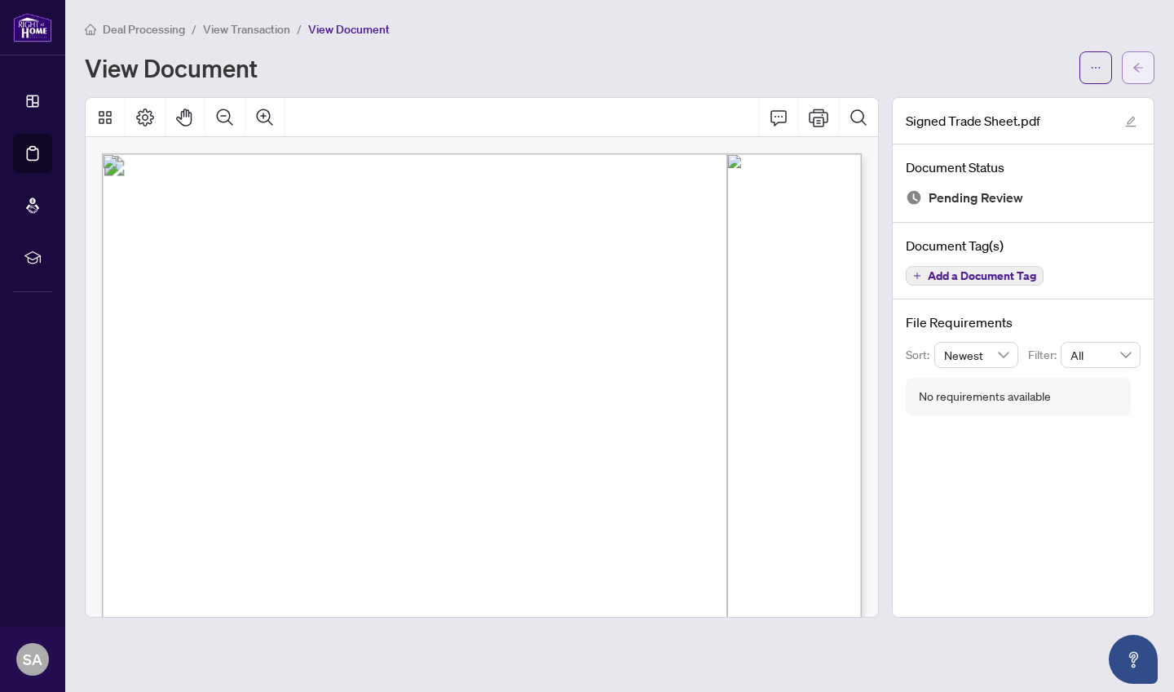
click at [971, 73] on icon "arrow-left" at bounding box center [1138, 67] width 11 height 11
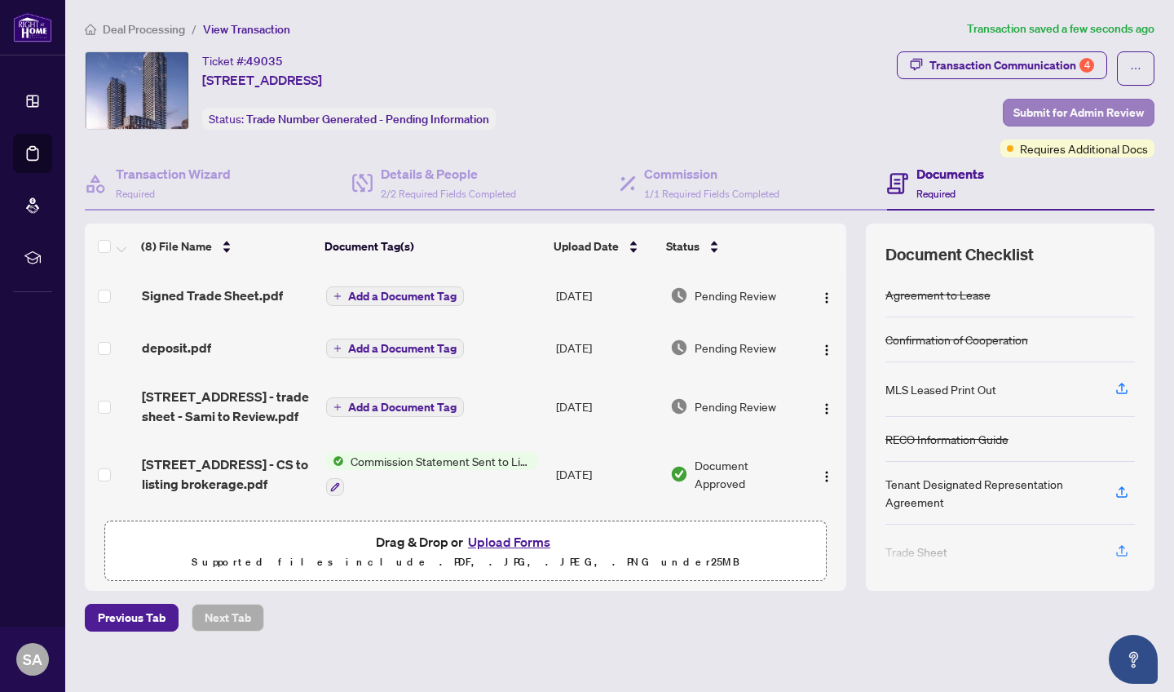
click at [971, 109] on span "Submit for Admin Review" at bounding box center [1079, 113] width 130 height 26
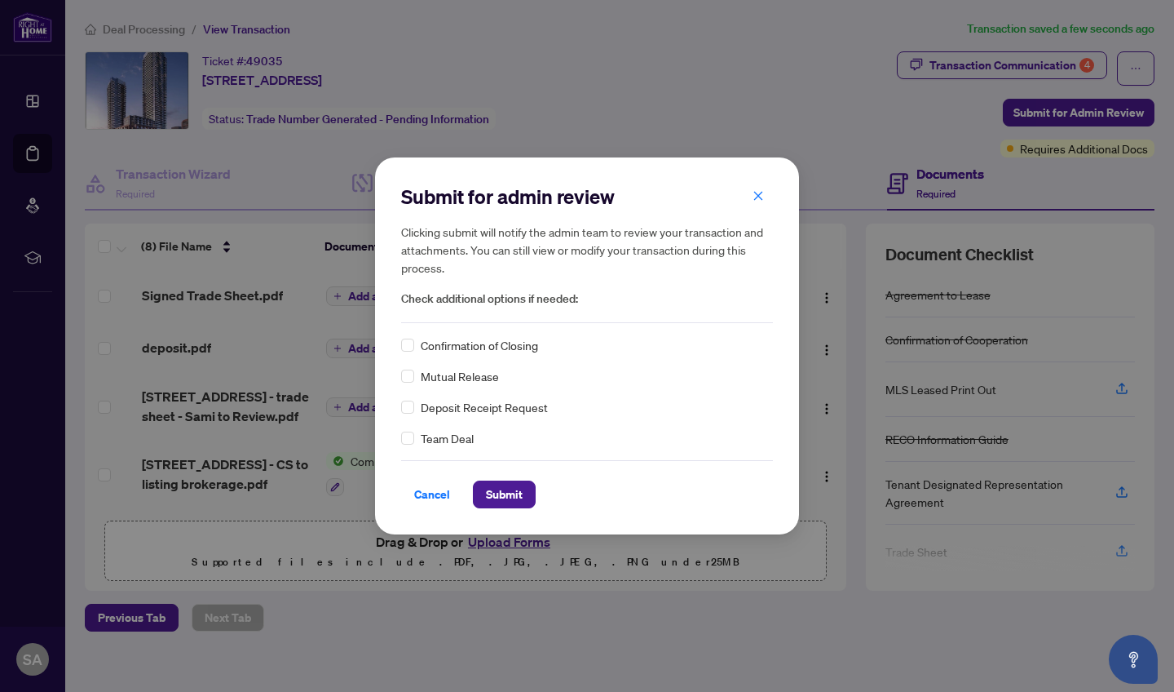
click at [446, 356] on div "Confirmation of Closing Mutual Release Deposit Receipt Request Team Deal" at bounding box center [587, 391] width 372 height 111
click at [509, 494] on span "Submit" at bounding box center [504, 494] width 37 height 26
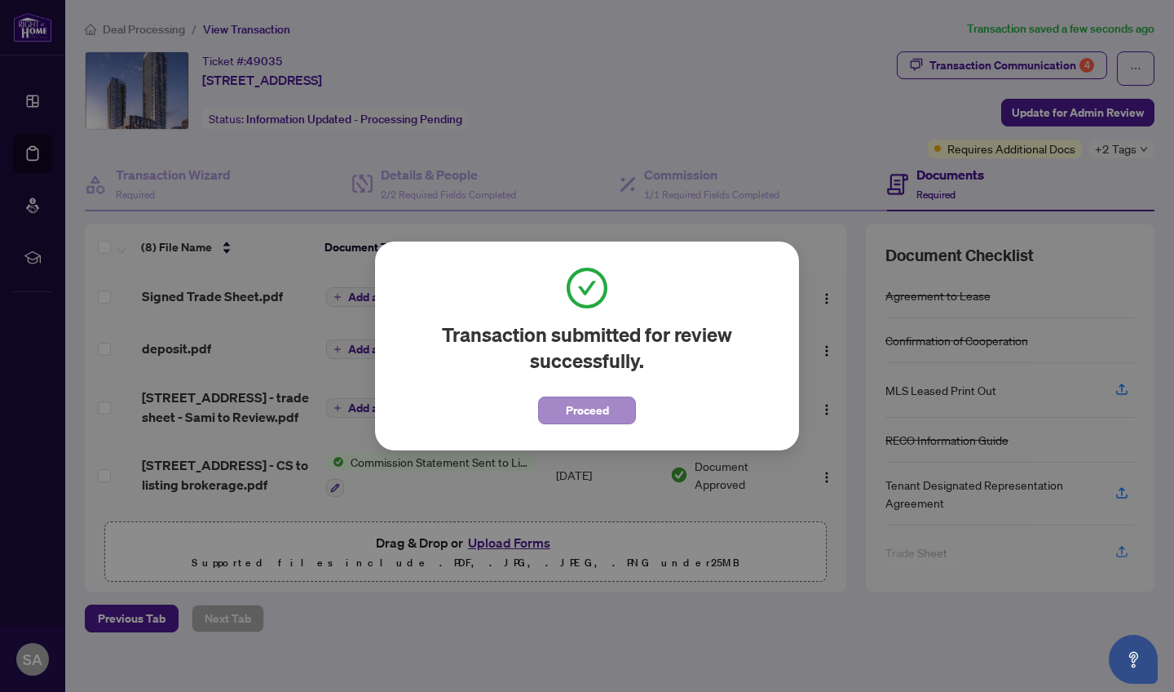
click at [565, 414] on button "Proceed" at bounding box center [587, 410] width 98 height 28
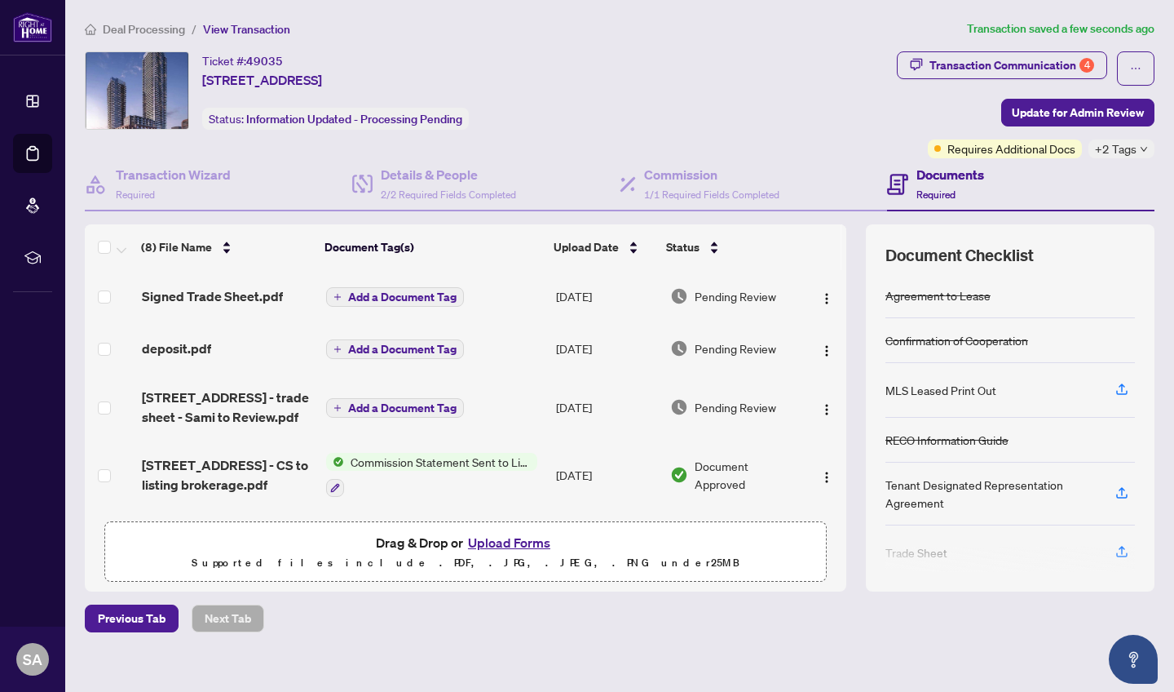
click at [161, 29] on span "Deal Processing" at bounding box center [144, 29] width 82 height 15
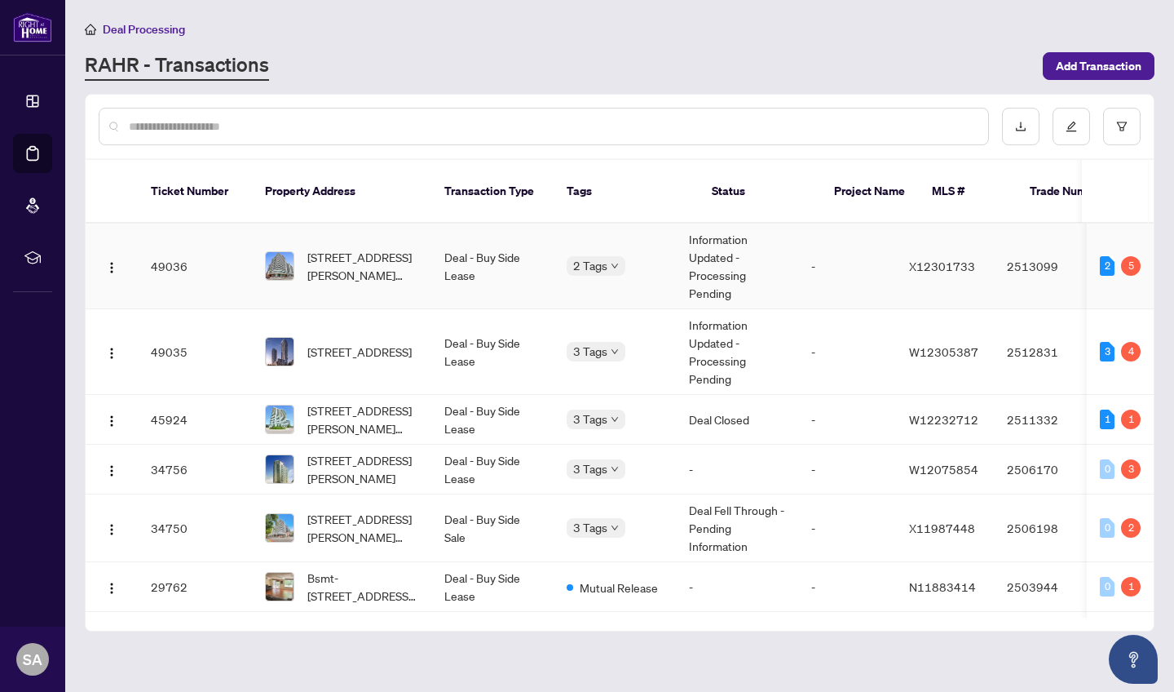
click at [484, 246] on td "Deal - Buy Side Lease" at bounding box center [492, 266] width 122 height 86
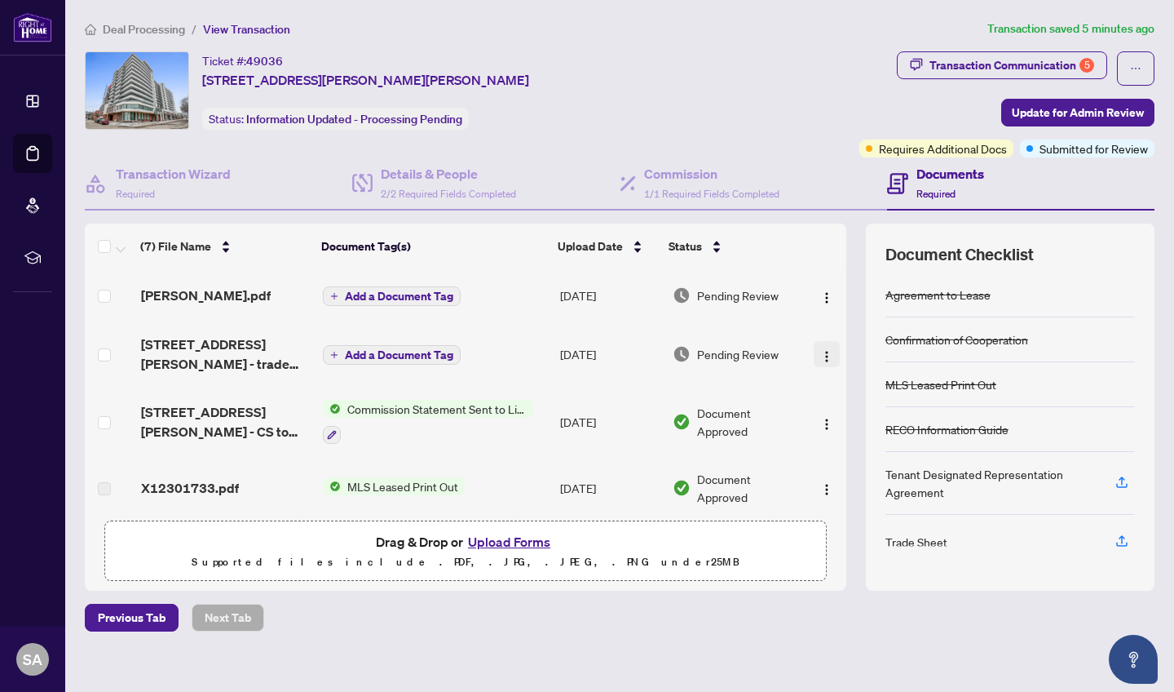
click at [821, 363] on img "button" at bounding box center [827, 356] width 13 height 13
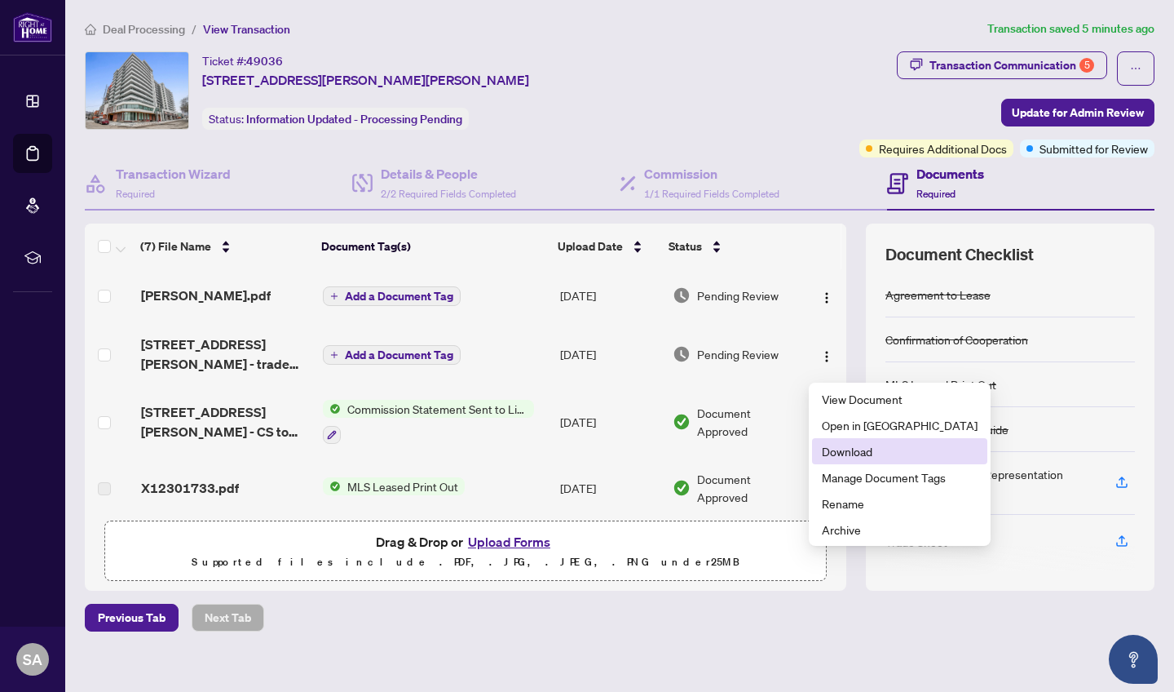
click at [854, 450] on span "Download" at bounding box center [900, 451] width 156 height 18
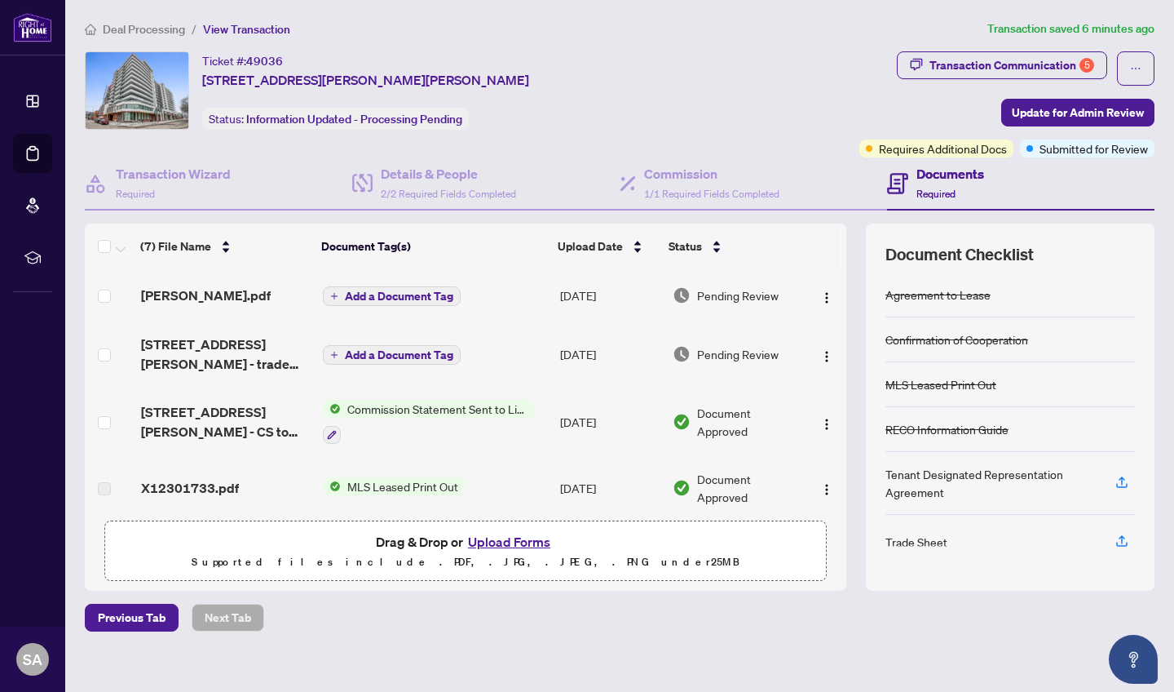
click at [530, 537] on button "Upload Forms" at bounding box center [509, 541] width 92 height 21
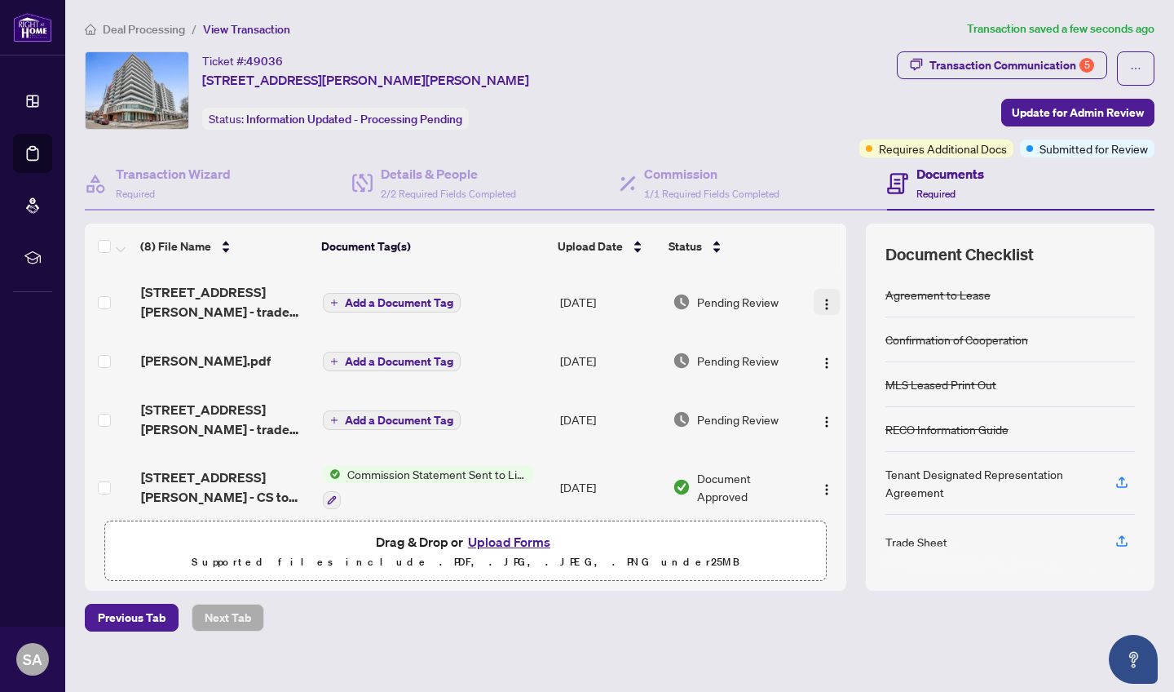
click at [821, 299] on img "button" at bounding box center [827, 304] width 13 height 13
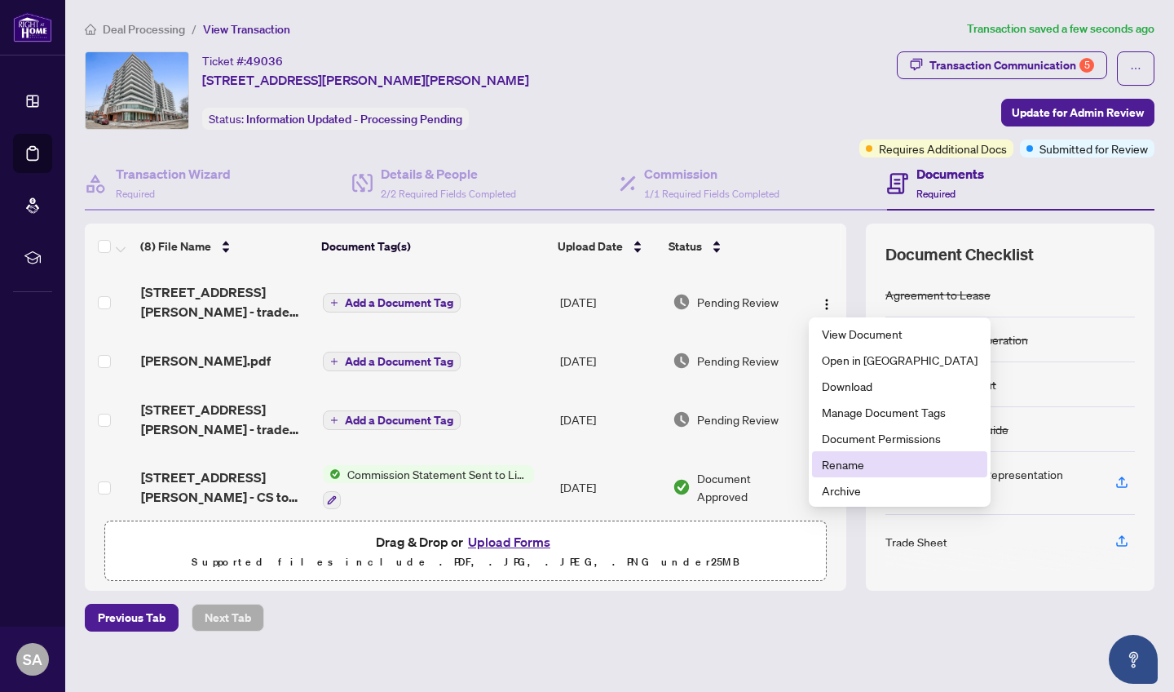
click at [822, 472] on span "Rename" at bounding box center [900, 464] width 156 height 18
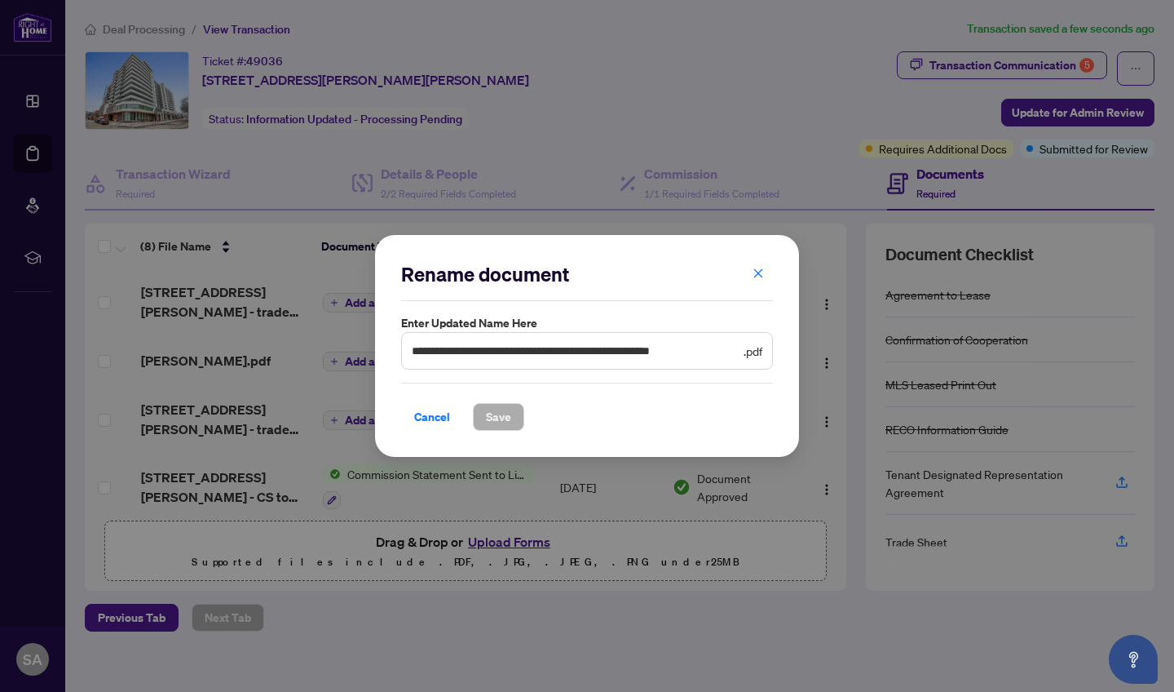
click at [563, 340] on span "**********" at bounding box center [587, 351] width 372 height 38
click at [563, 341] on span "**********" at bounding box center [587, 351] width 372 height 38
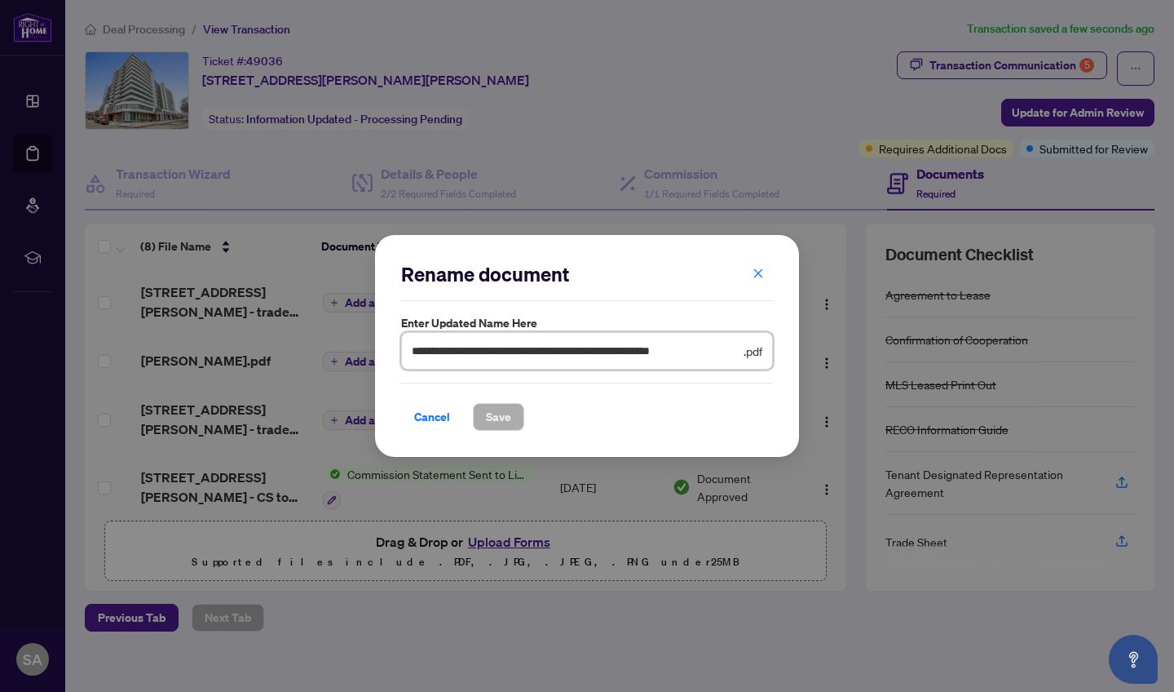
click at [561, 356] on input "**********" at bounding box center [576, 351] width 329 height 18
type input "**********"
click at [488, 422] on span "Save" at bounding box center [498, 417] width 25 height 26
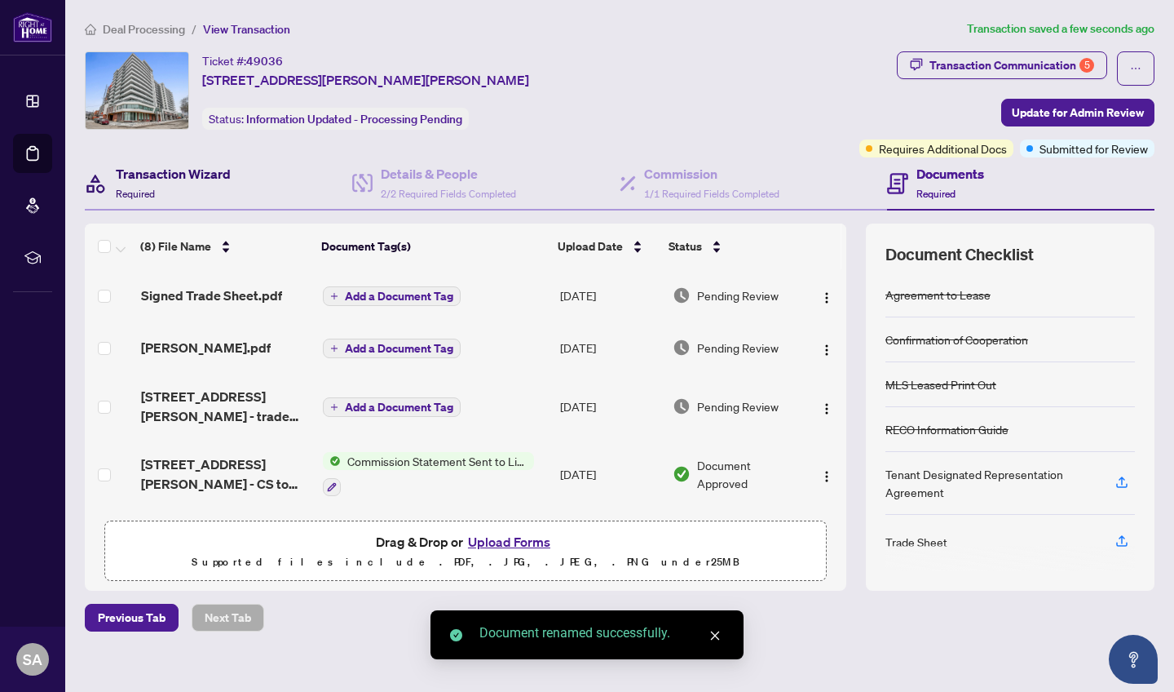
click at [179, 180] on h4 "Transaction Wizard" at bounding box center [173, 174] width 115 height 20
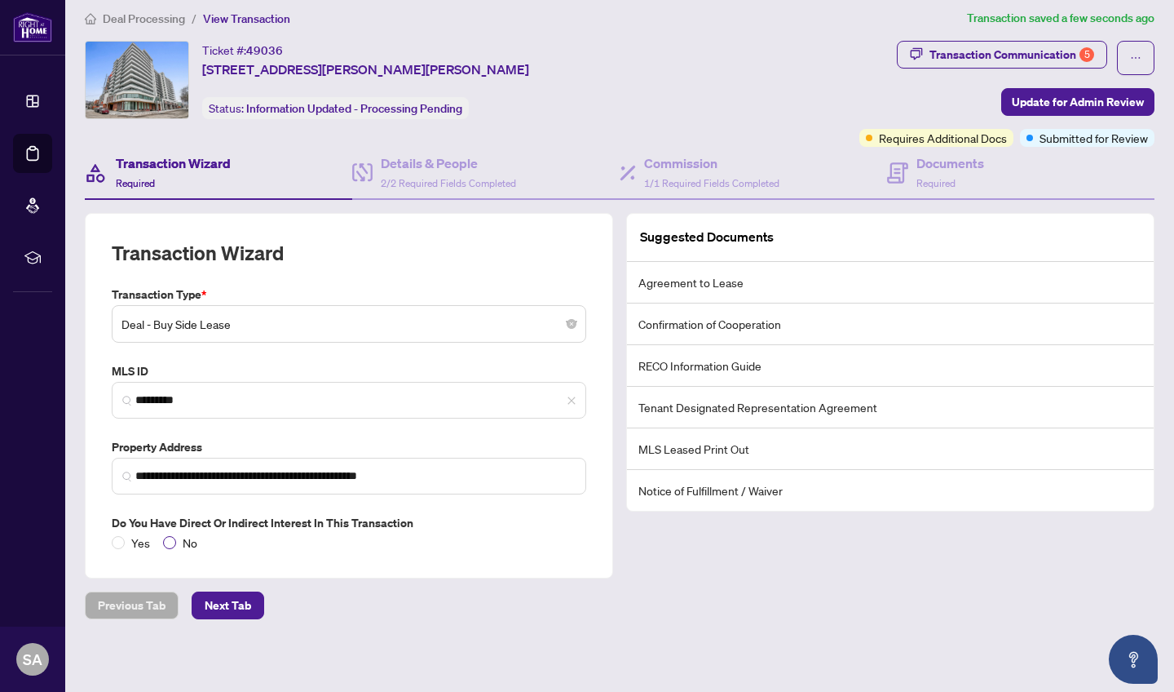
click at [174, 540] on span at bounding box center [169, 542] width 13 height 13
click at [235, 601] on span "Next Tab" at bounding box center [228, 605] width 46 height 26
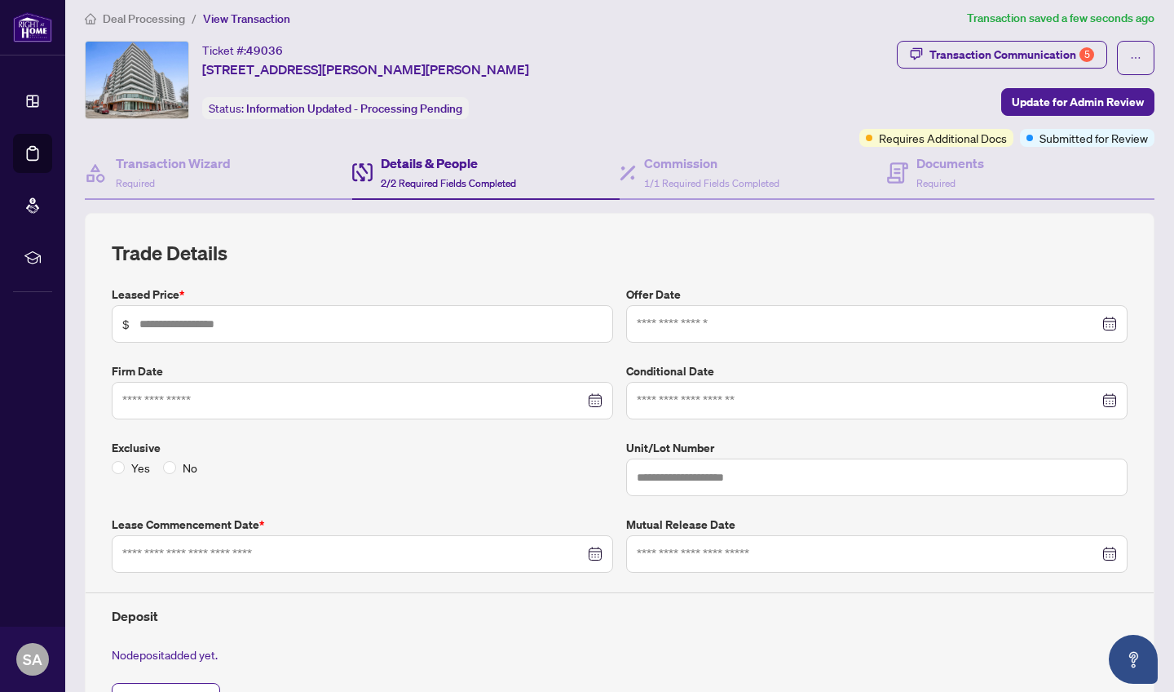
type input "*****"
type input "***"
type input "**********"
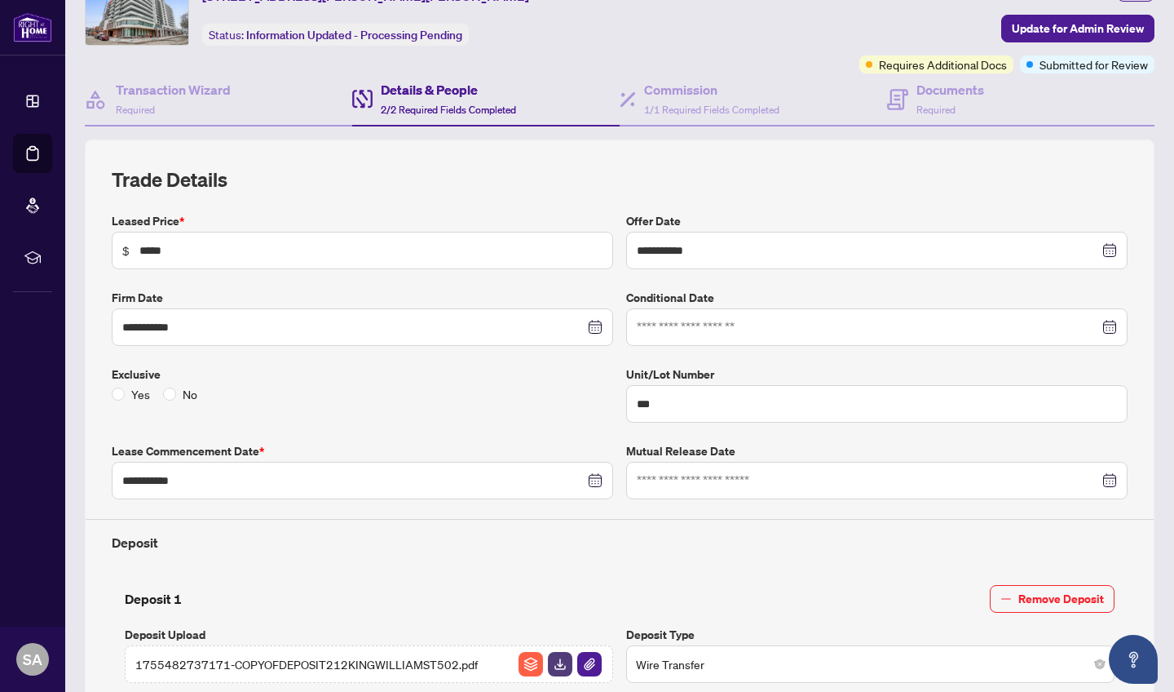
scroll to position [82, 0]
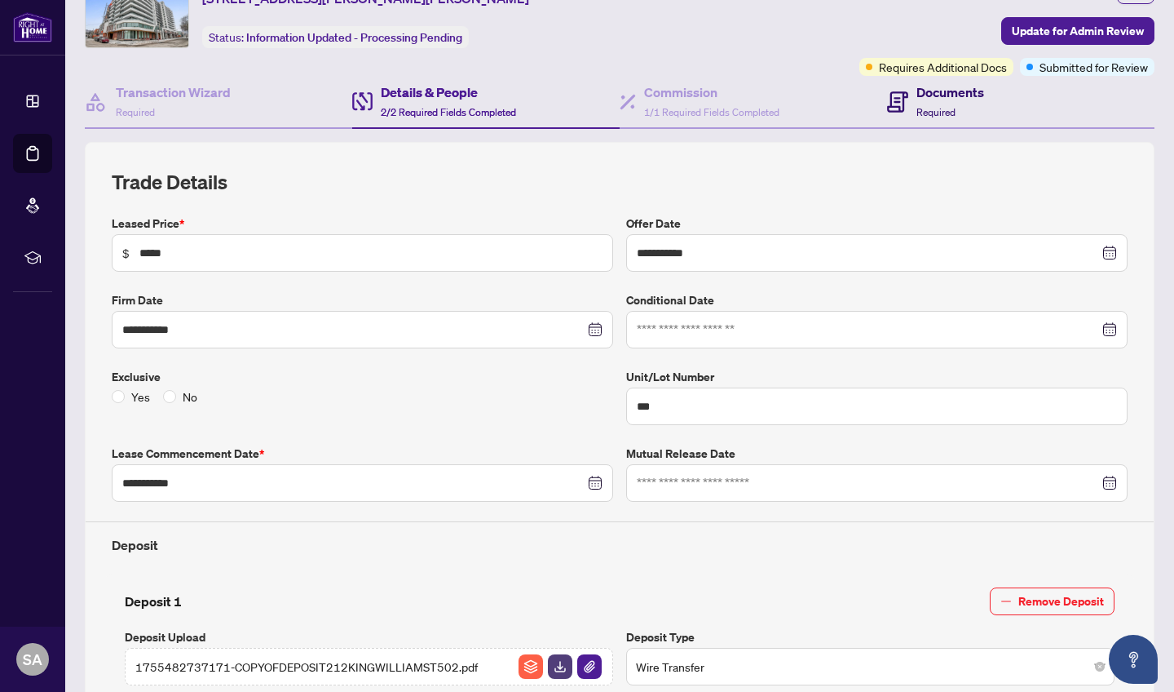
click at [962, 117] on div "Documents Required" at bounding box center [951, 101] width 68 height 38
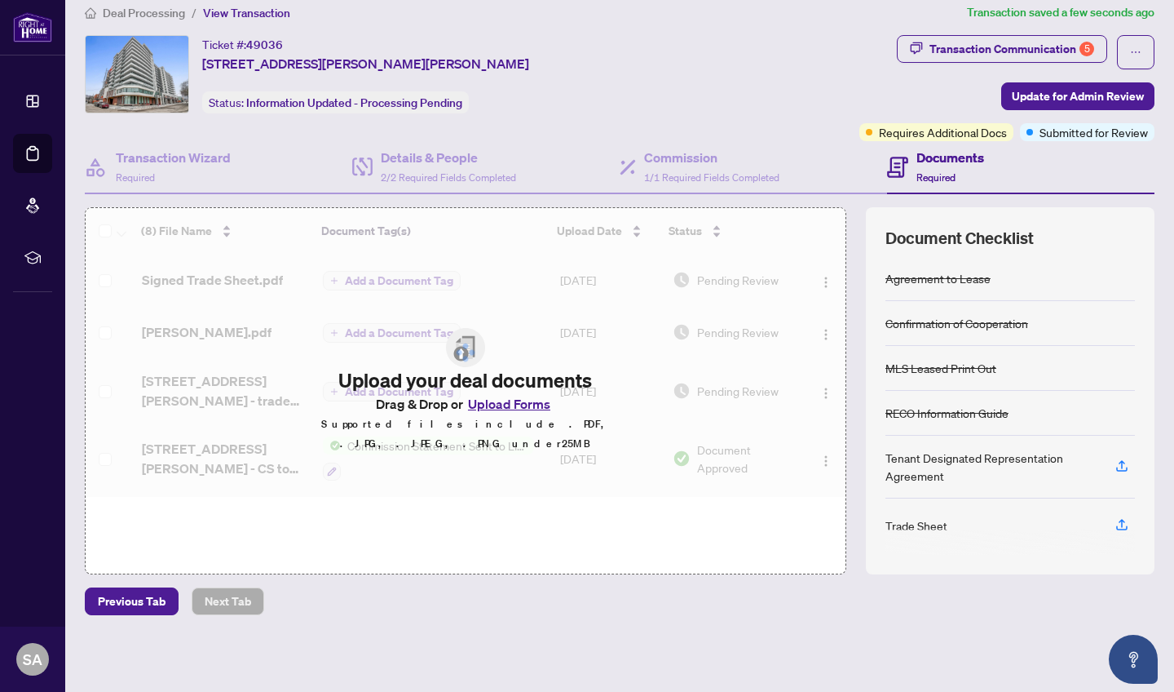
scroll to position [15, 0]
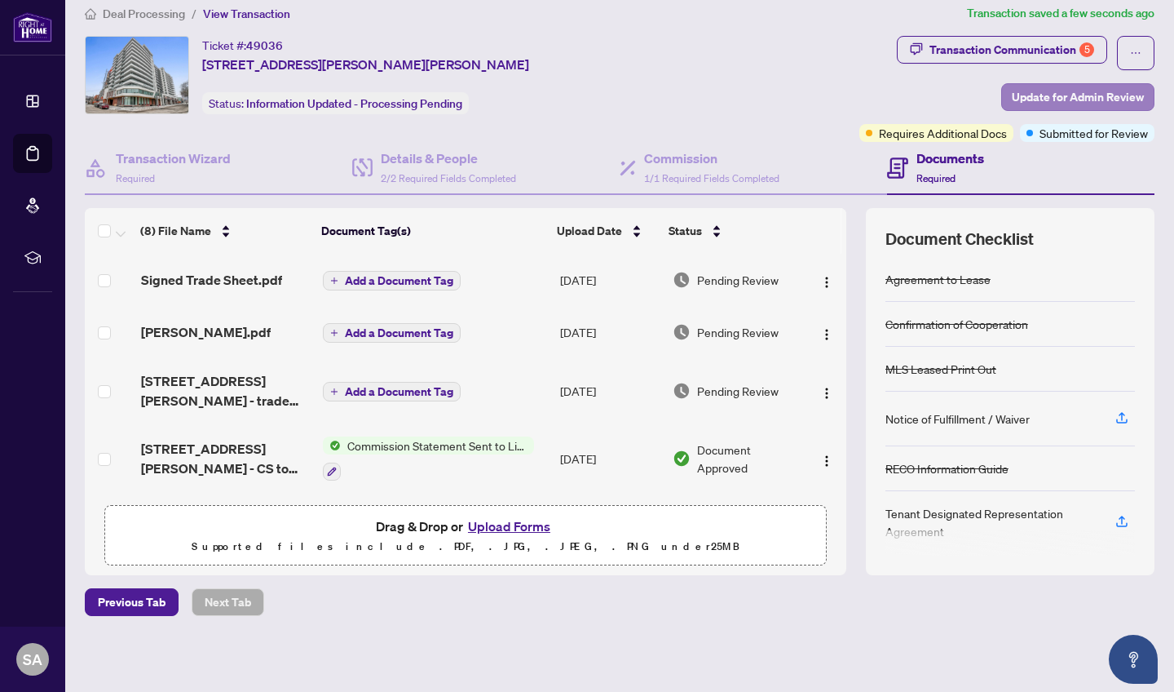
click at [971, 98] on span "Update for Admin Review" at bounding box center [1078, 97] width 132 height 26
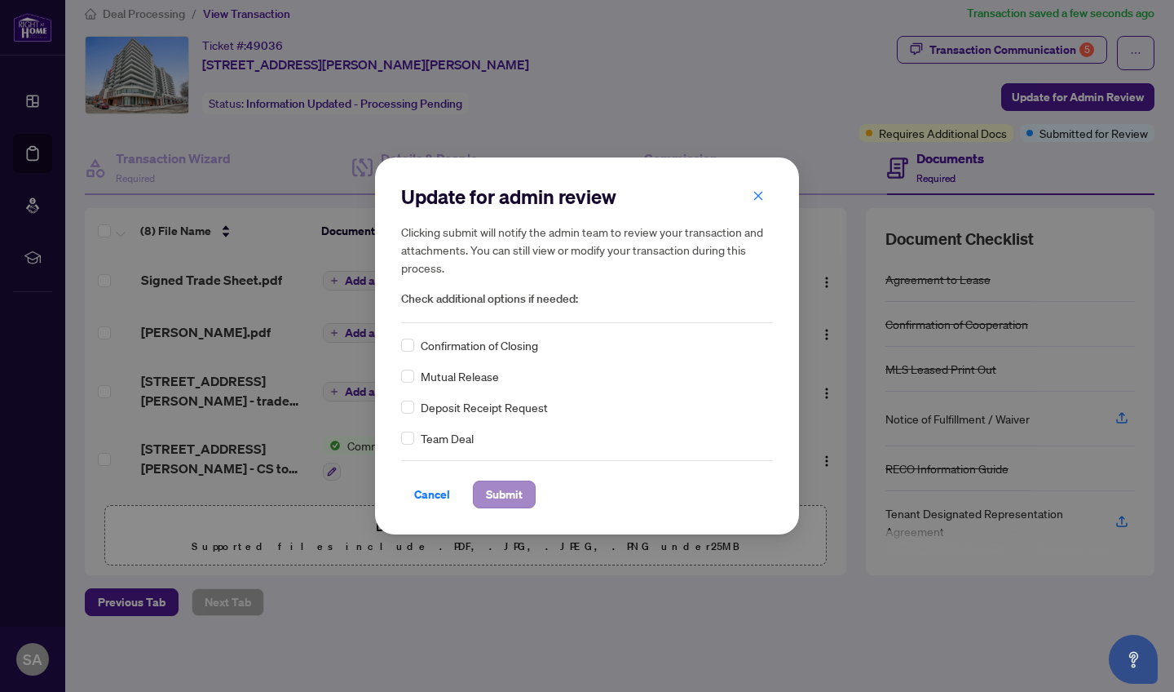
click at [513, 500] on span "Submit" at bounding box center [504, 494] width 37 height 26
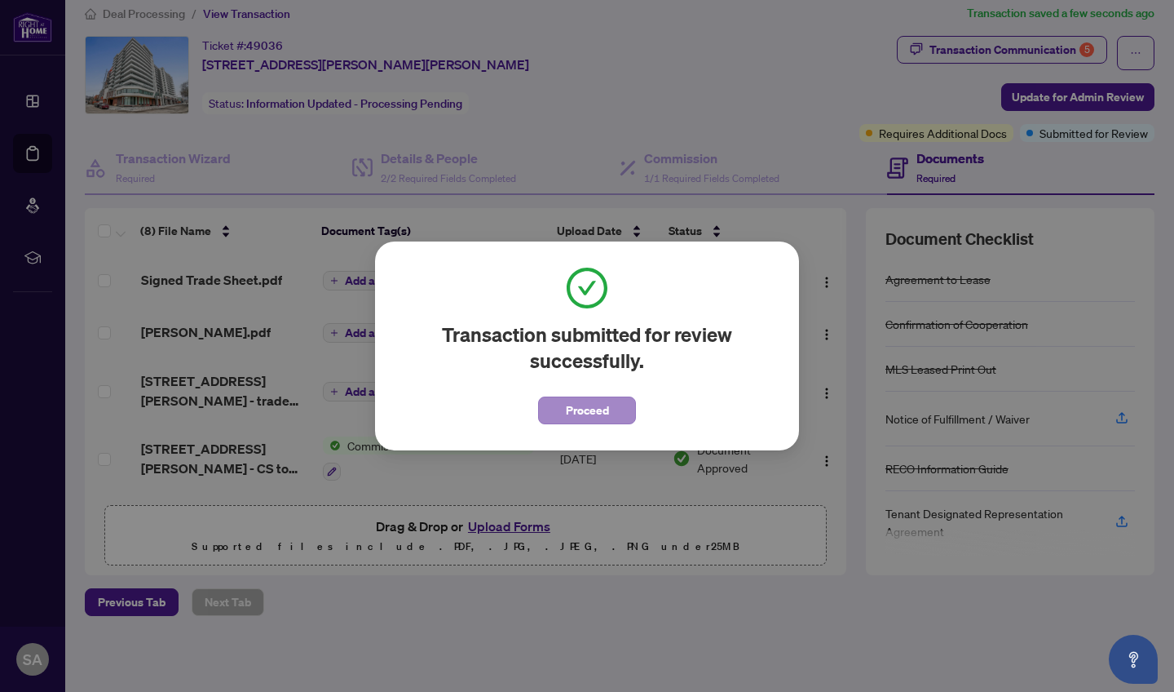
click at [595, 413] on span "Proceed" at bounding box center [587, 410] width 43 height 26
